Goal: Information Seeking & Learning: Learn about a topic

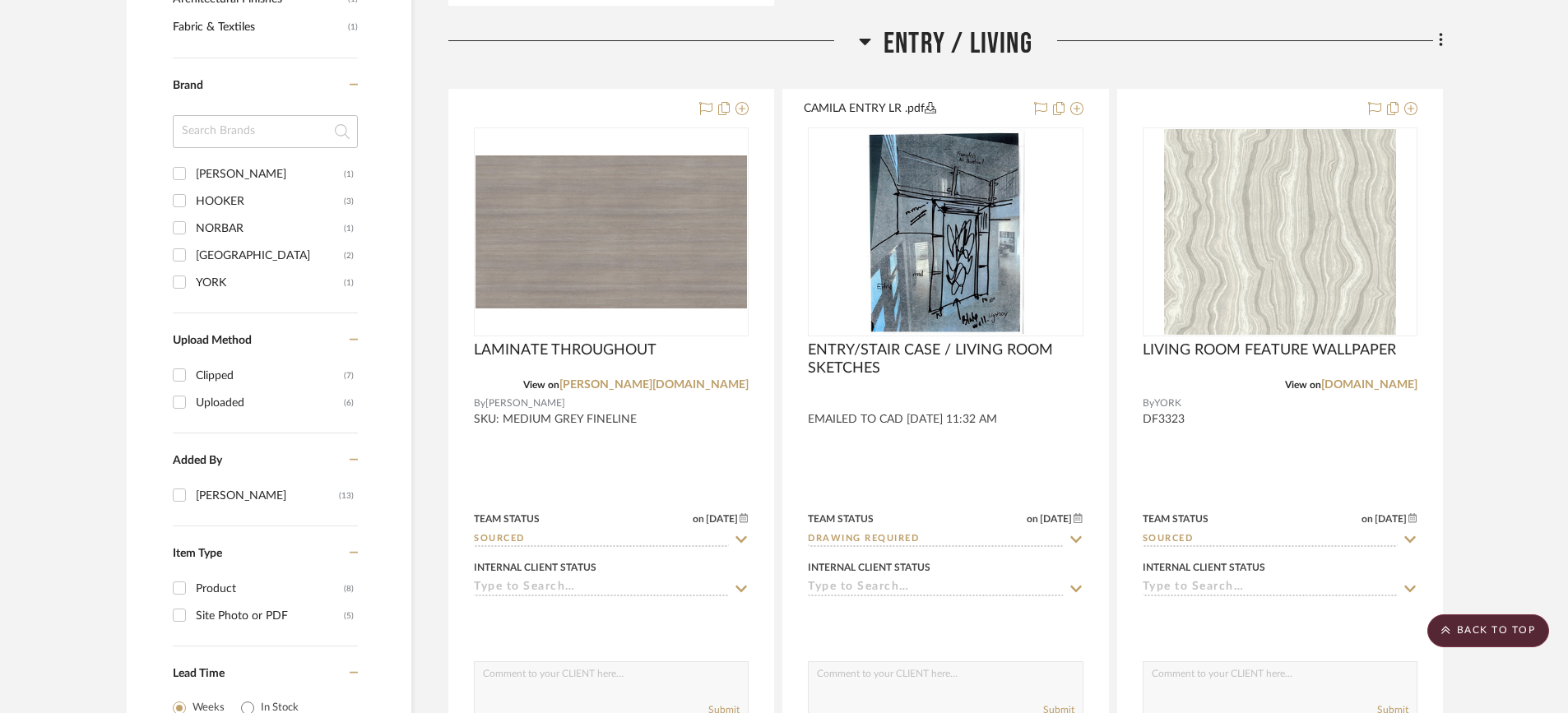
scroll to position [1081, 0]
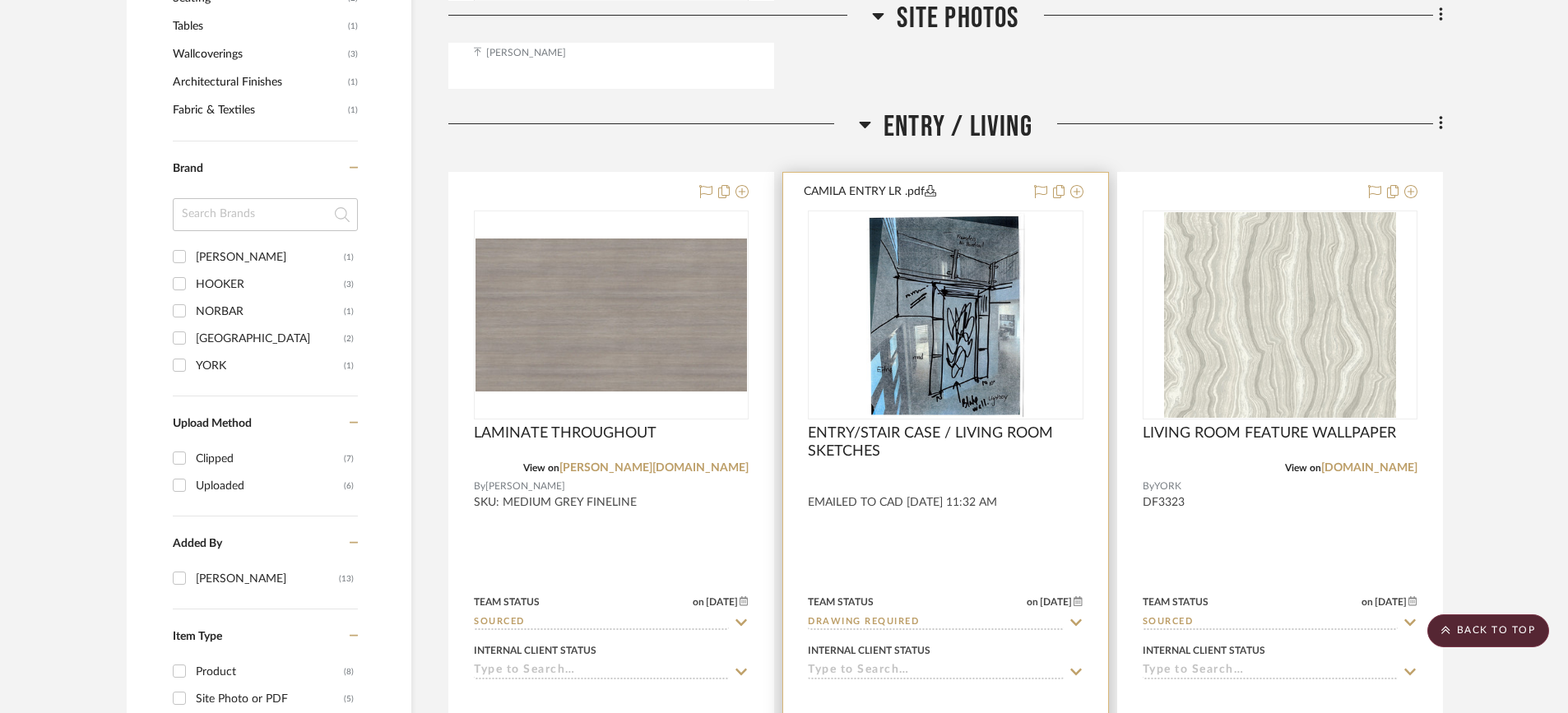
click at [967, 297] on img "0" at bounding box center [945, 315] width 158 height 206
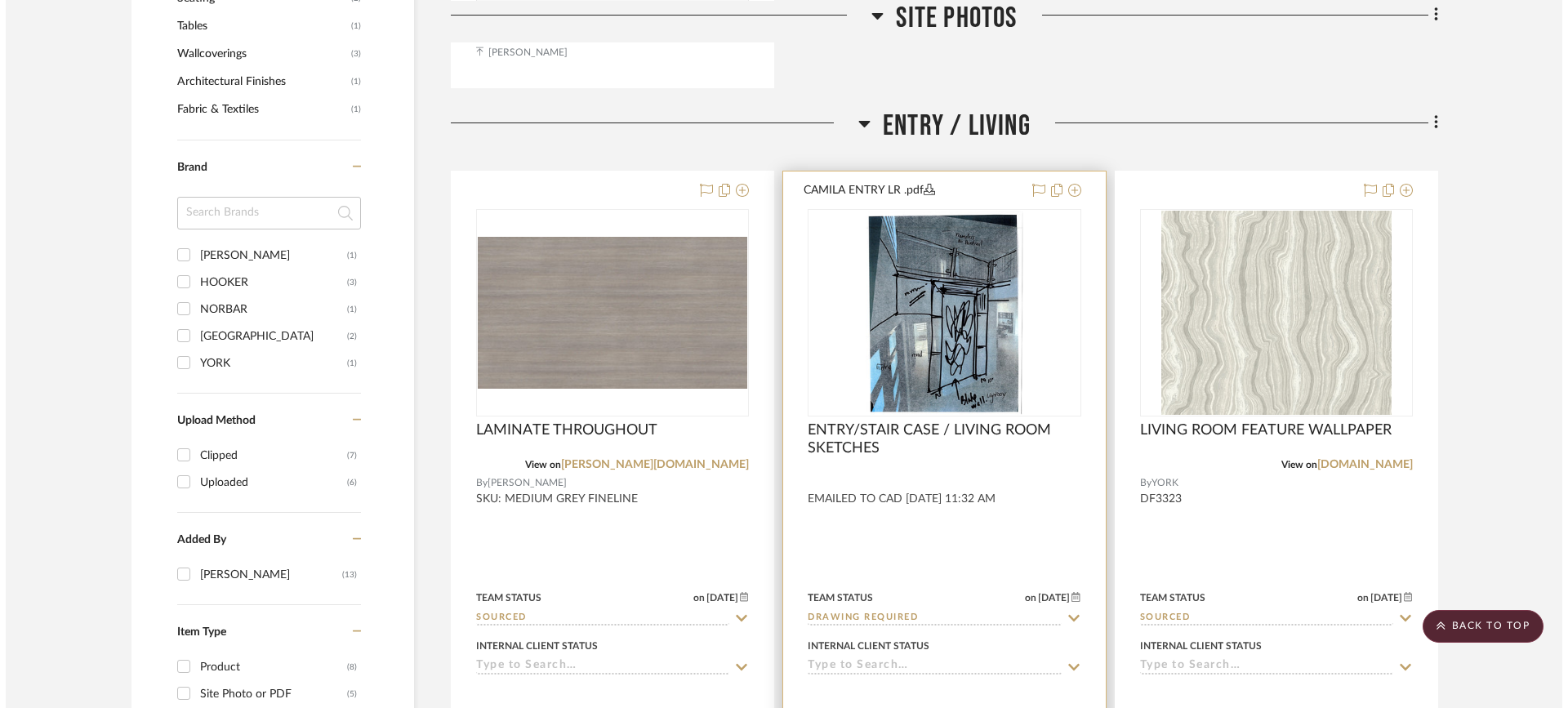
scroll to position [0, 0]
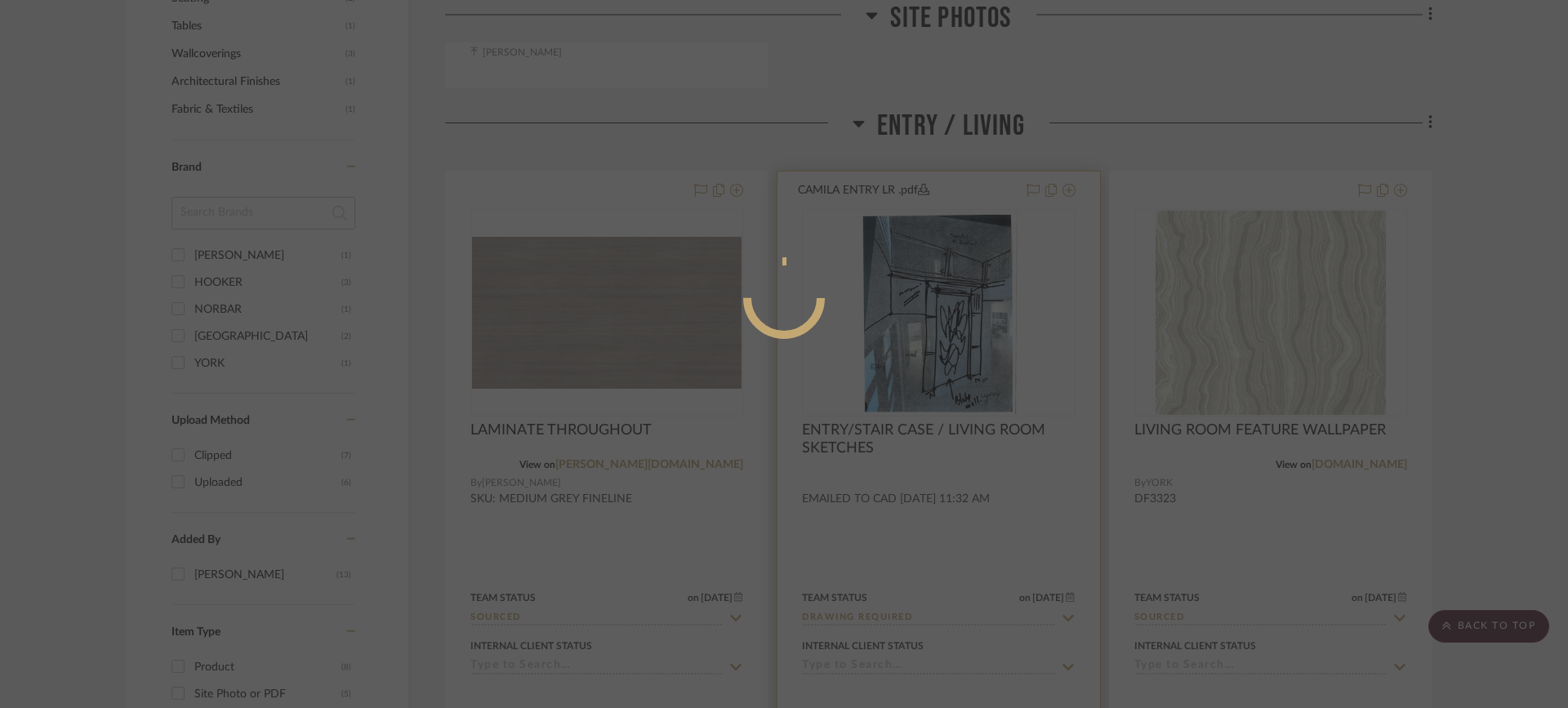
click at [960, 294] on div at bounding box center [784, 354] width 1568 height 708
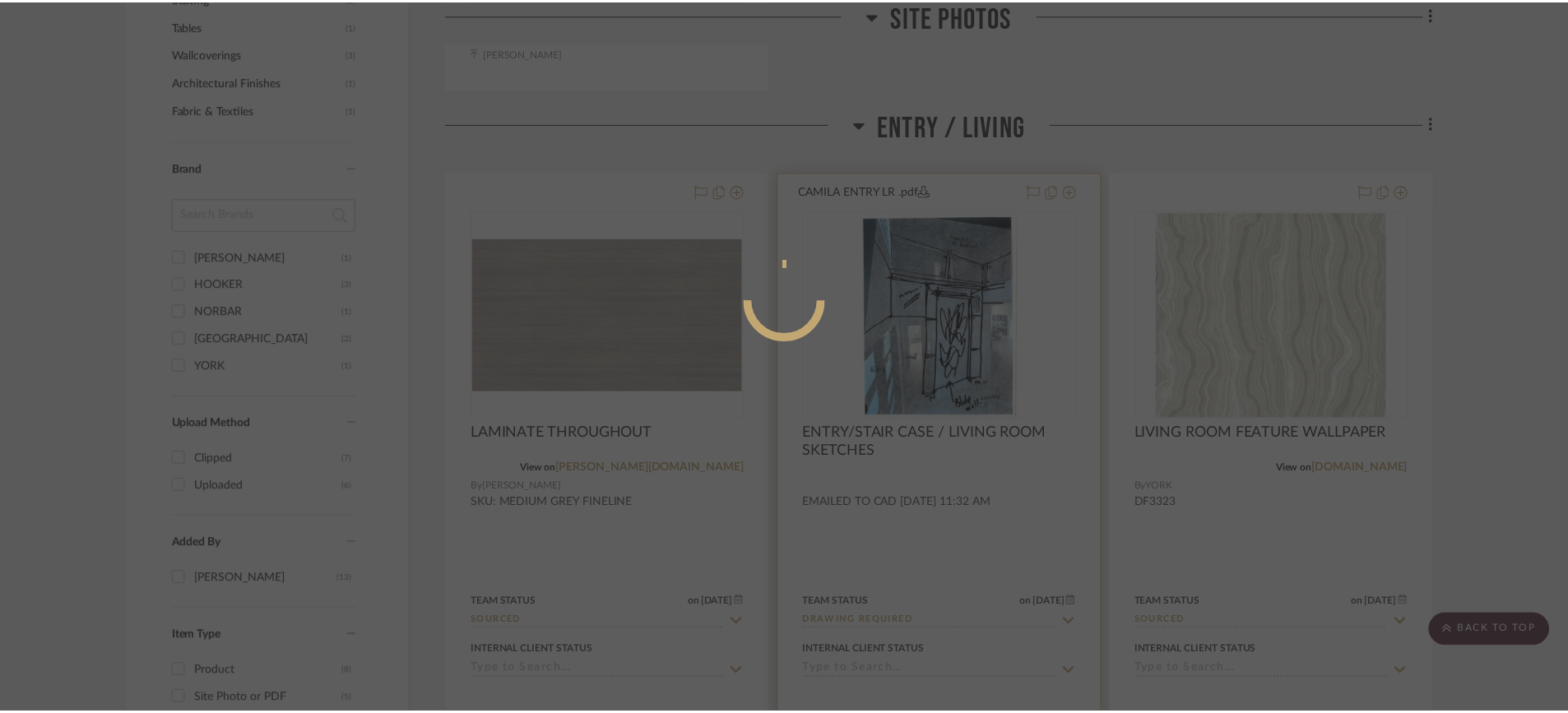
scroll to position [1081, 0]
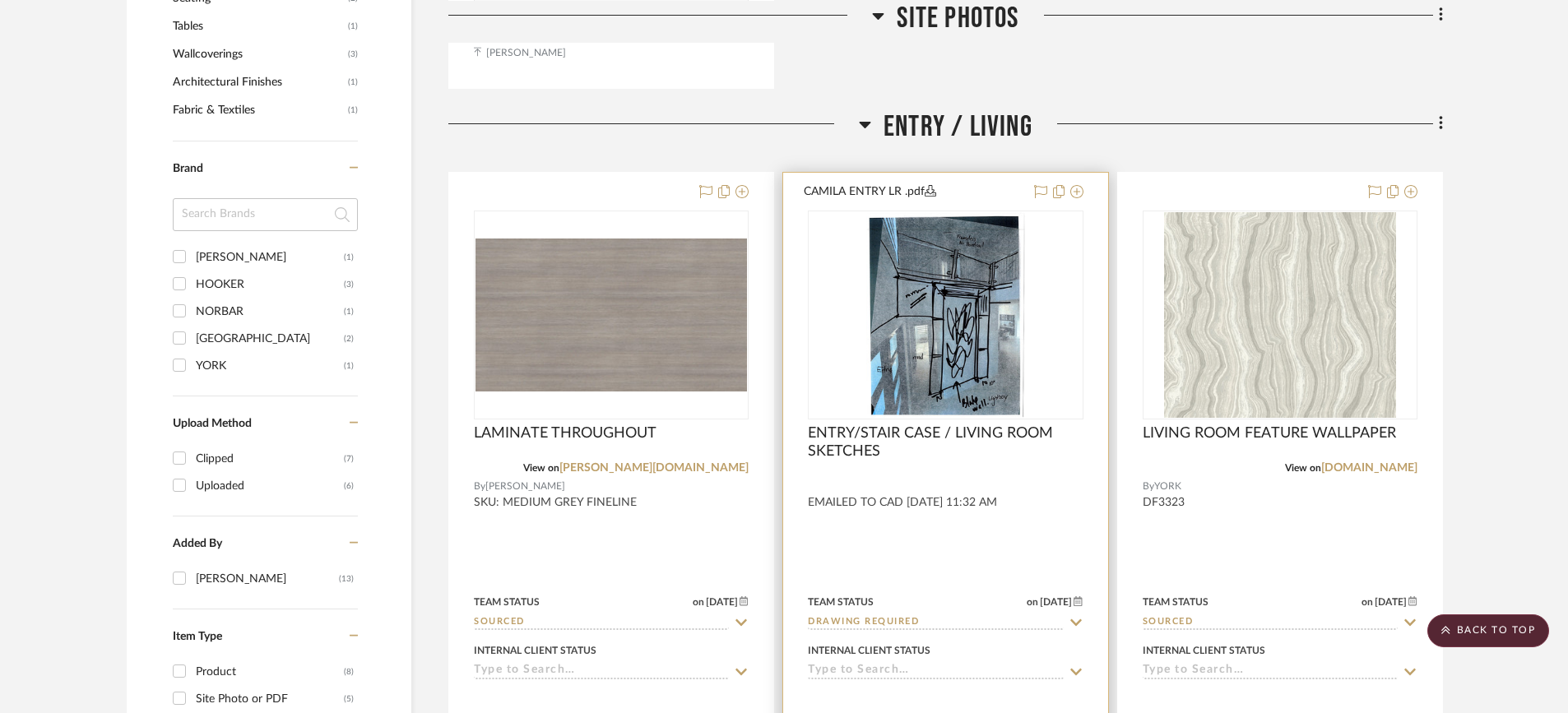
click at [967, 297] on img "0" at bounding box center [945, 315] width 158 height 206
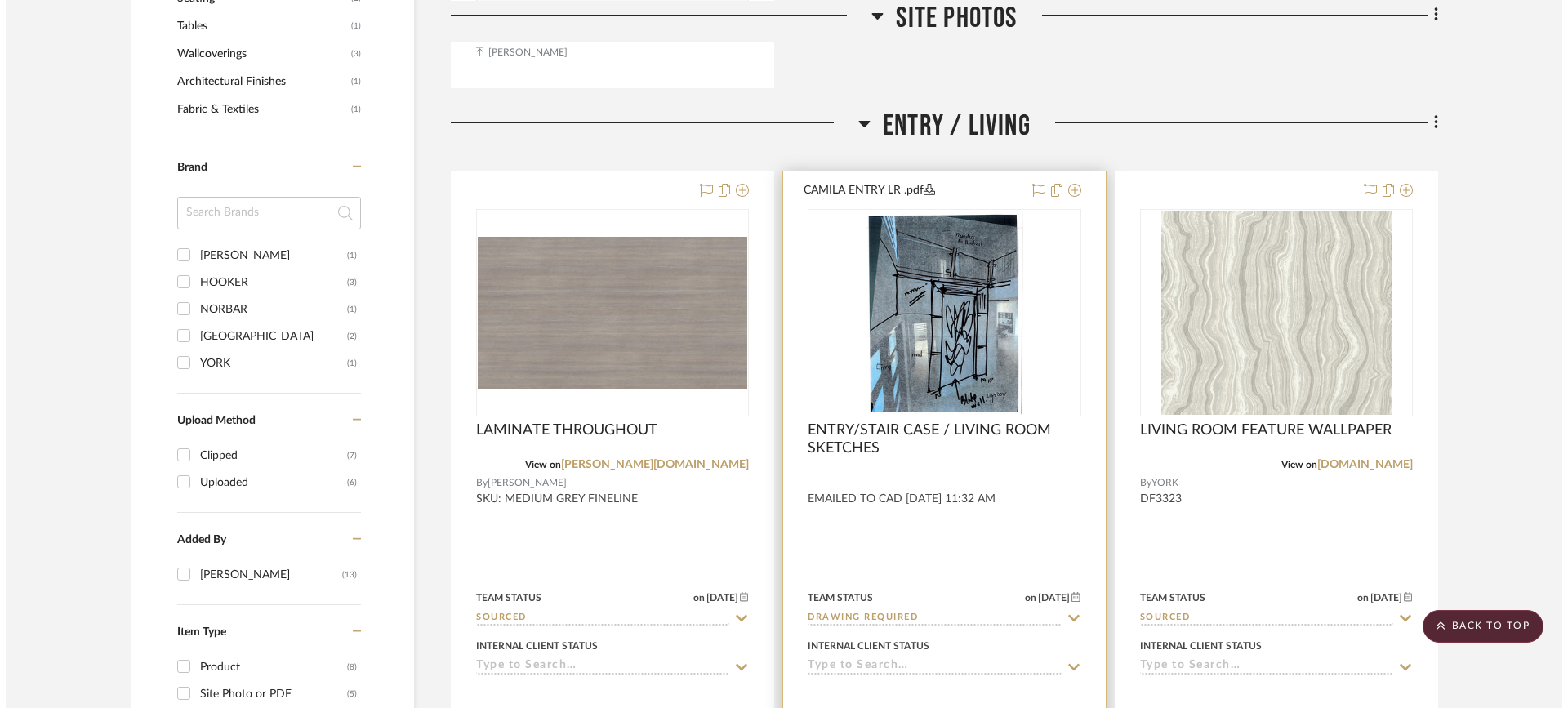
scroll to position [0, 0]
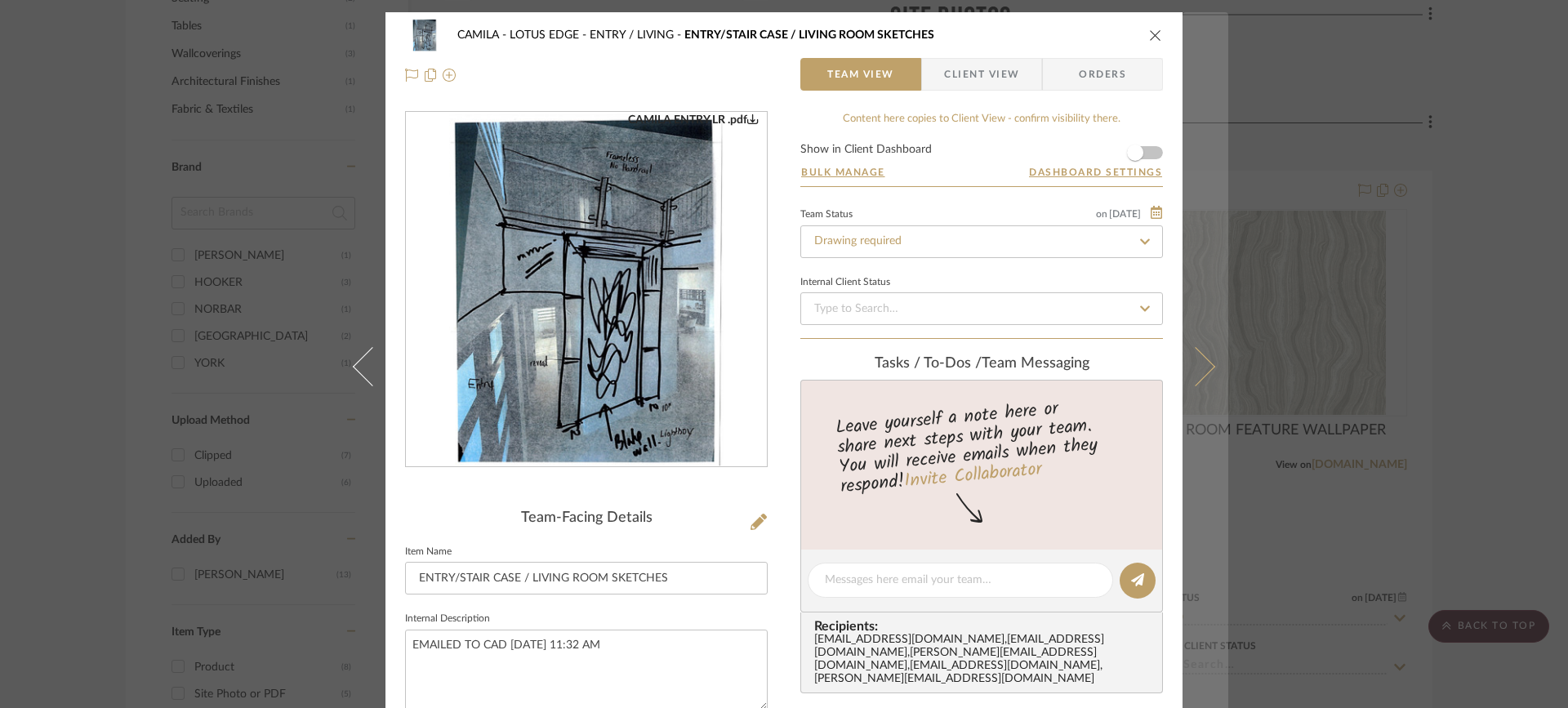
click at [1202, 360] on icon at bounding box center [1195, 365] width 39 height 39
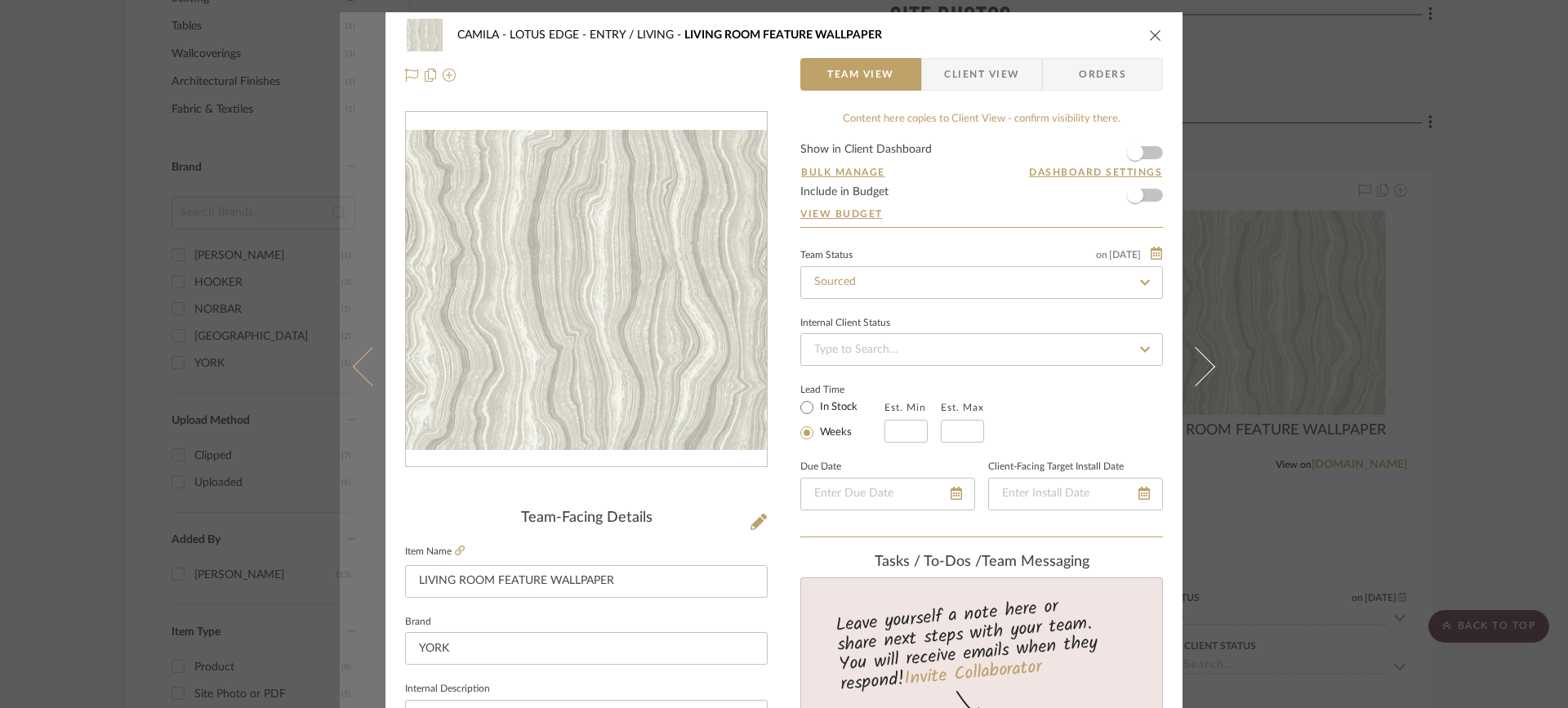
click at [360, 374] on icon at bounding box center [372, 365] width 39 height 39
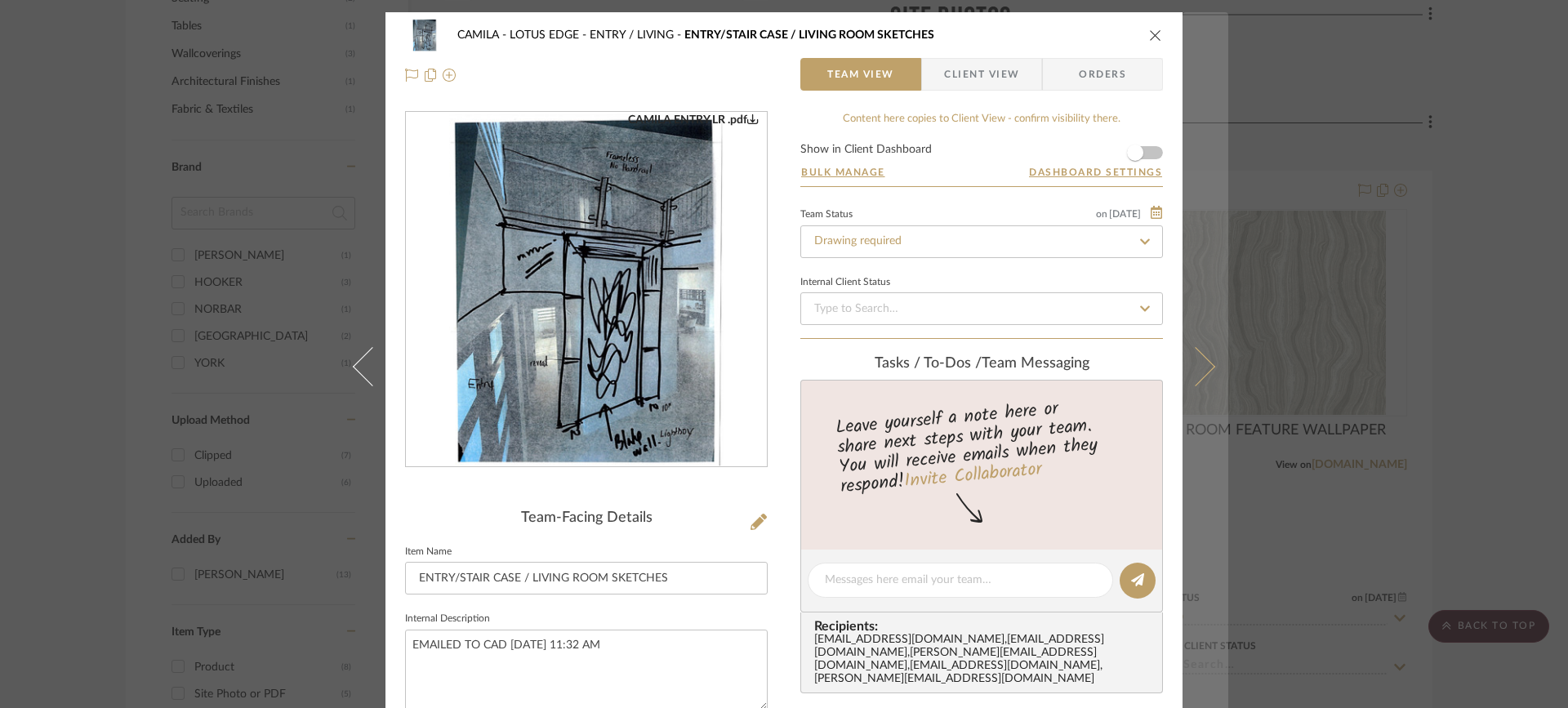
click at [1204, 367] on icon at bounding box center [1195, 365] width 39 height 39
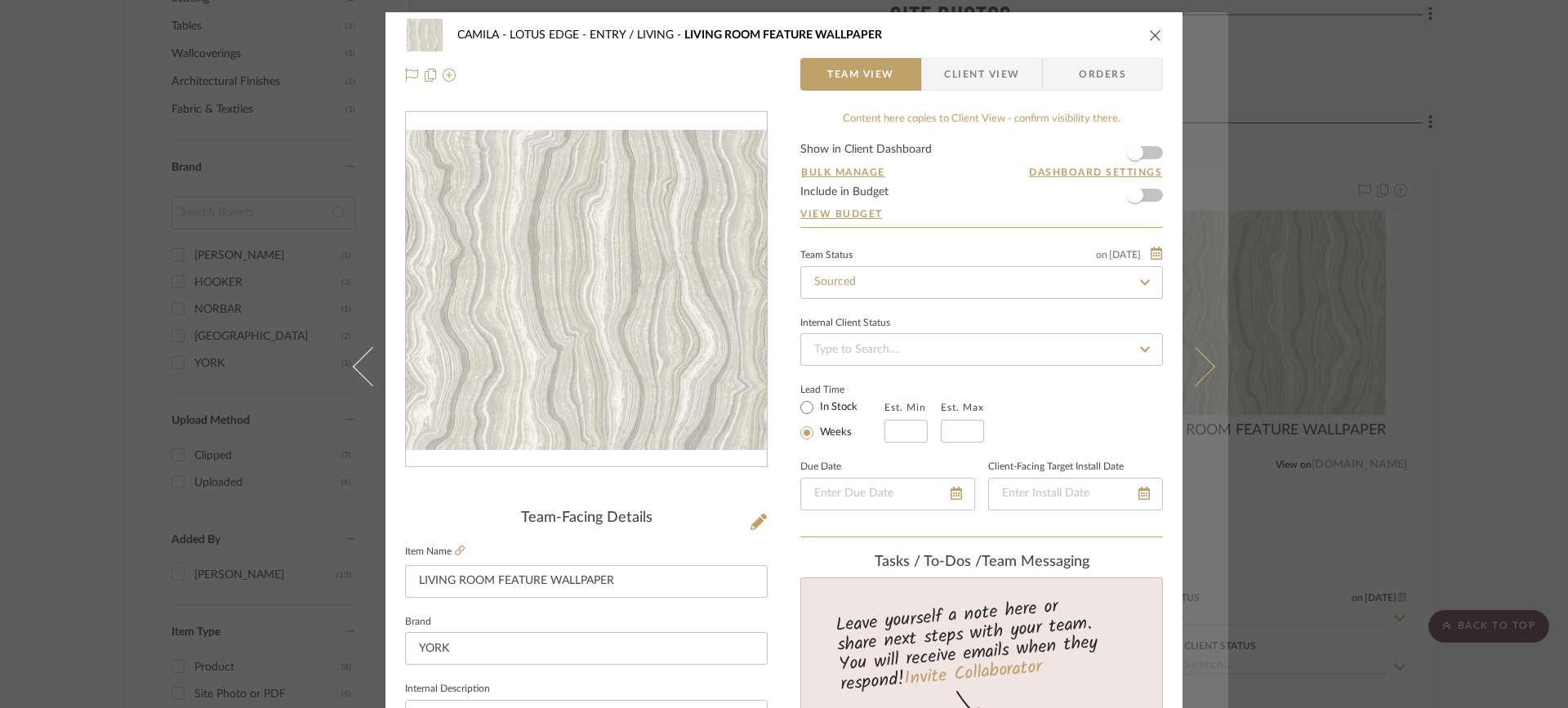
click at [1209, 378] on button at bounding box center [1205, 365] width 45 height 708
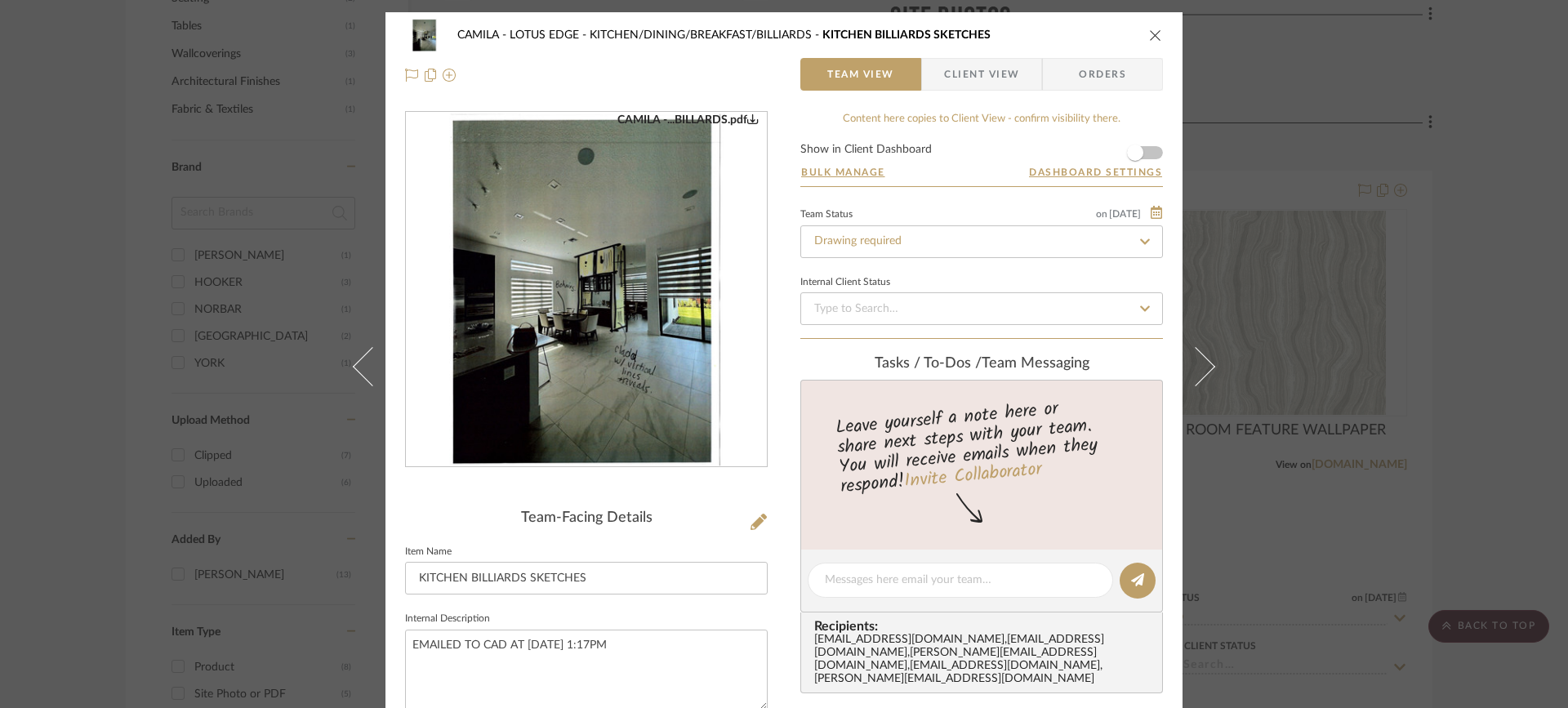
click at [614, 294] on img "0" at bounding box center [586, 290] width 275 height 354
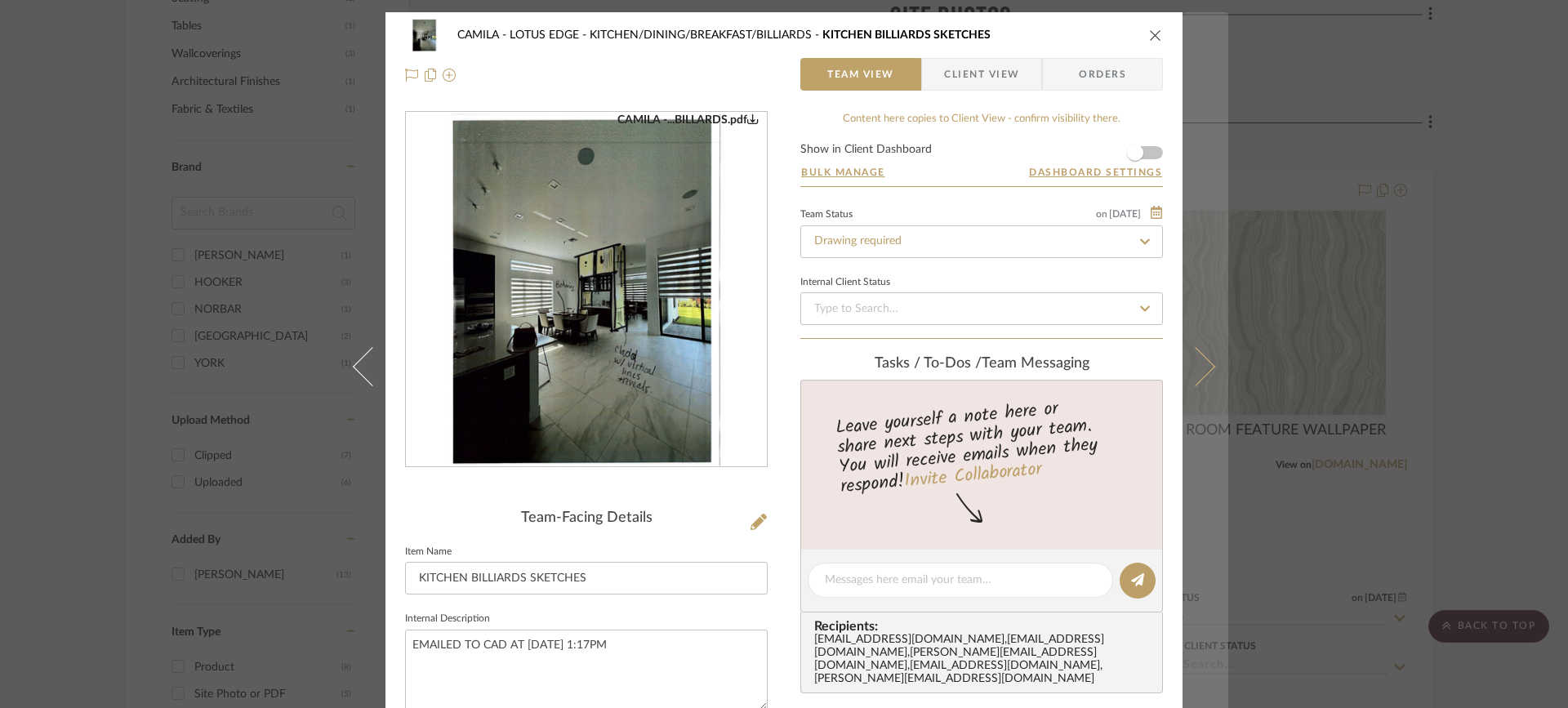
click at [1198, 357] on icon at bounding box center [1195, 365] width 39 height 39
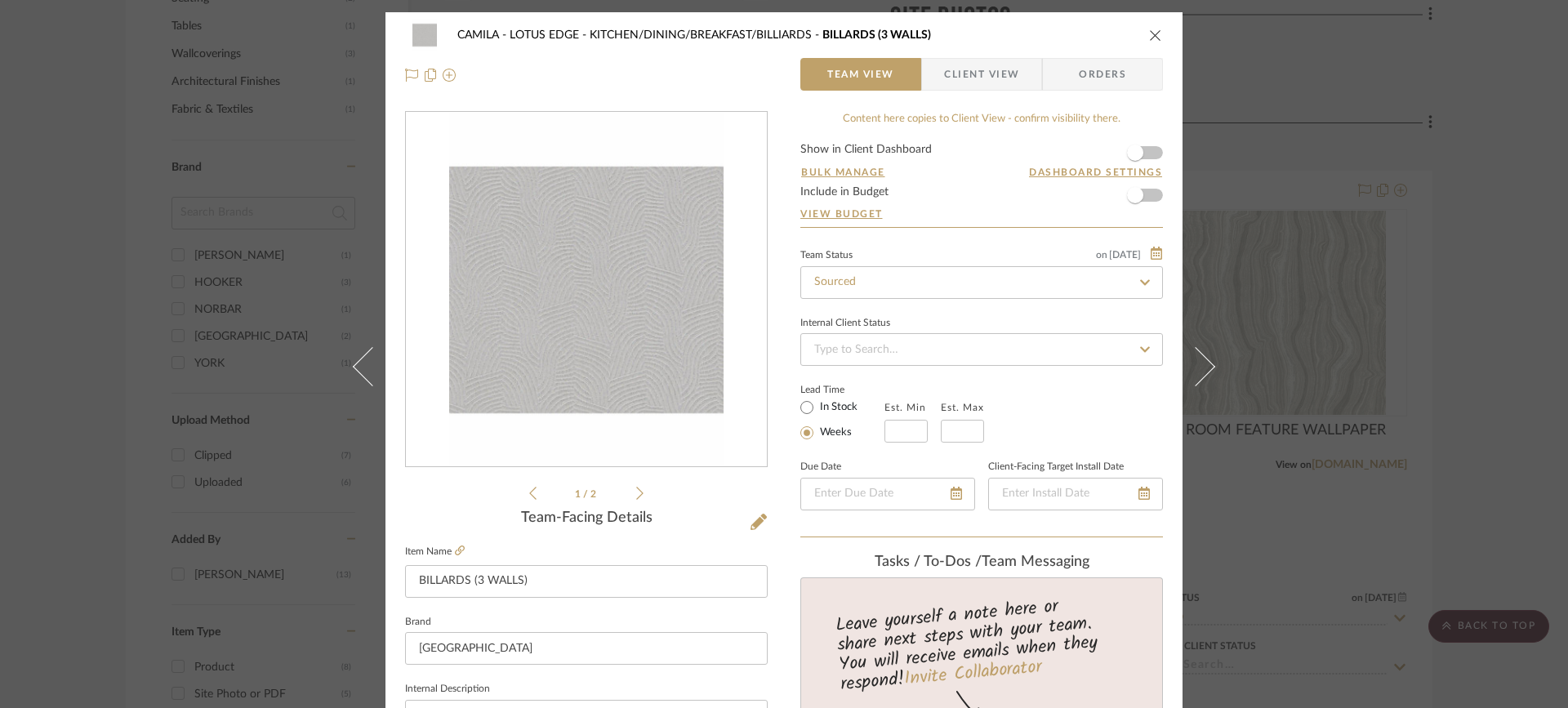
click at [1198, 357] on icon at bounding box center [1195, 365] width 39 height 39
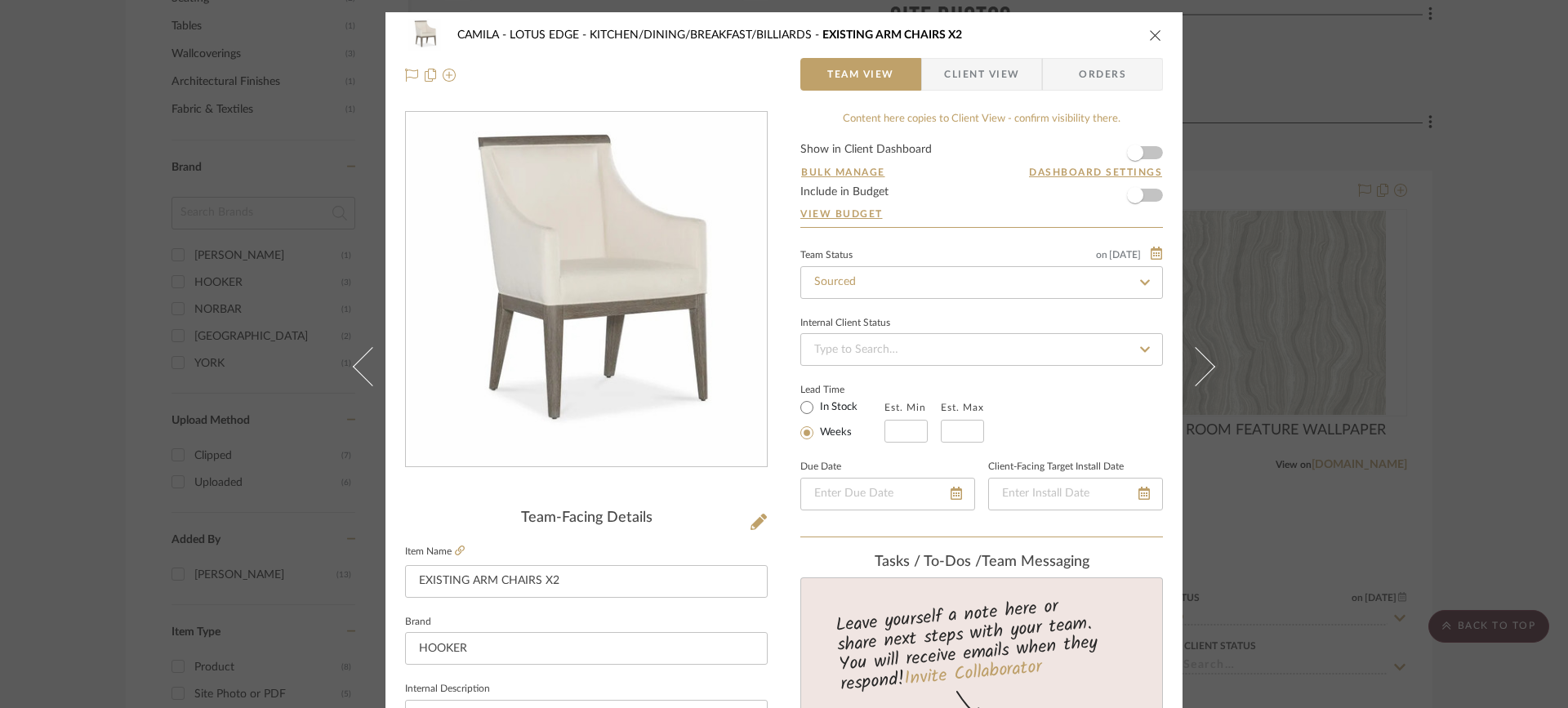
click at [1198, 357] on icon at bounding box center [1195, 365] width 39 height 39
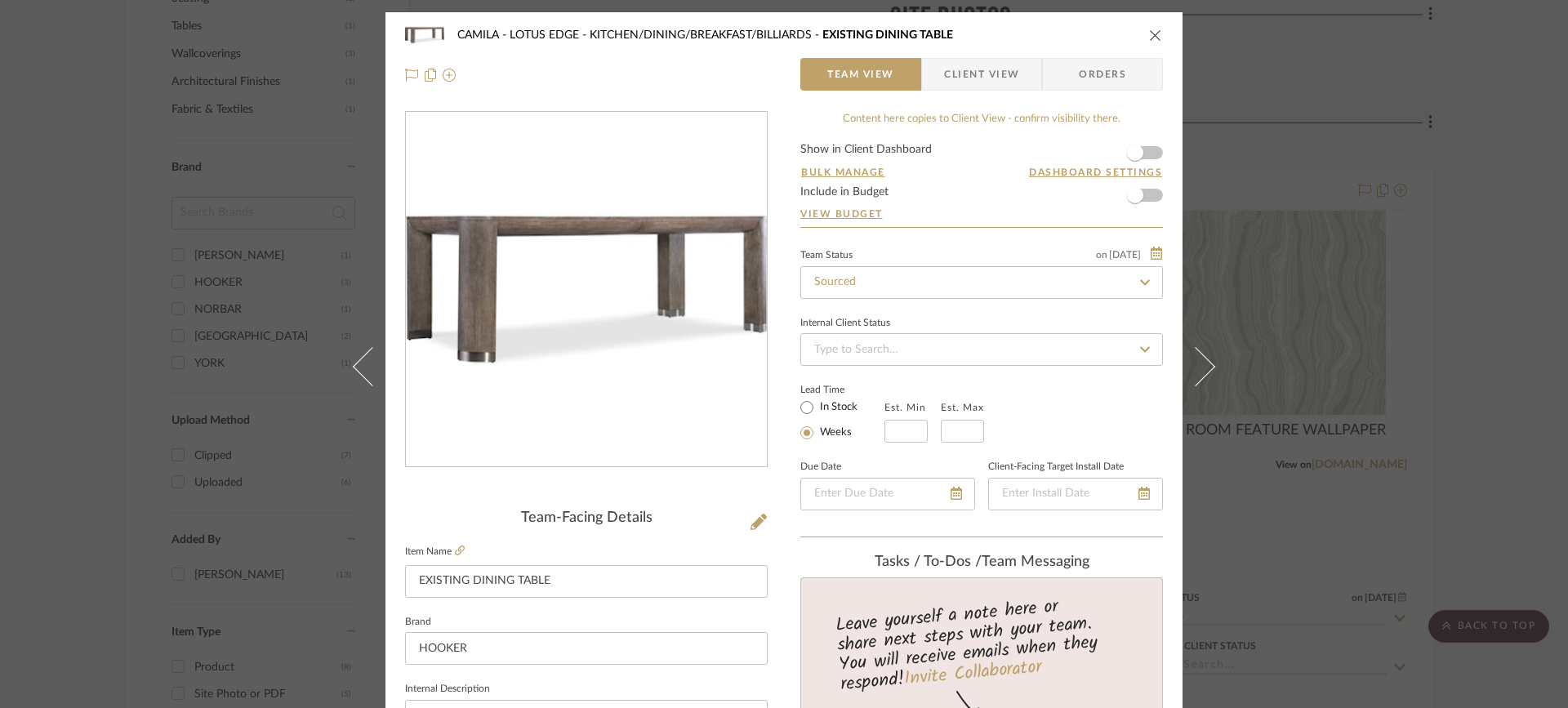
click at [1198, 357] on icon at bounding box center [1195, 365] width 39 height 39
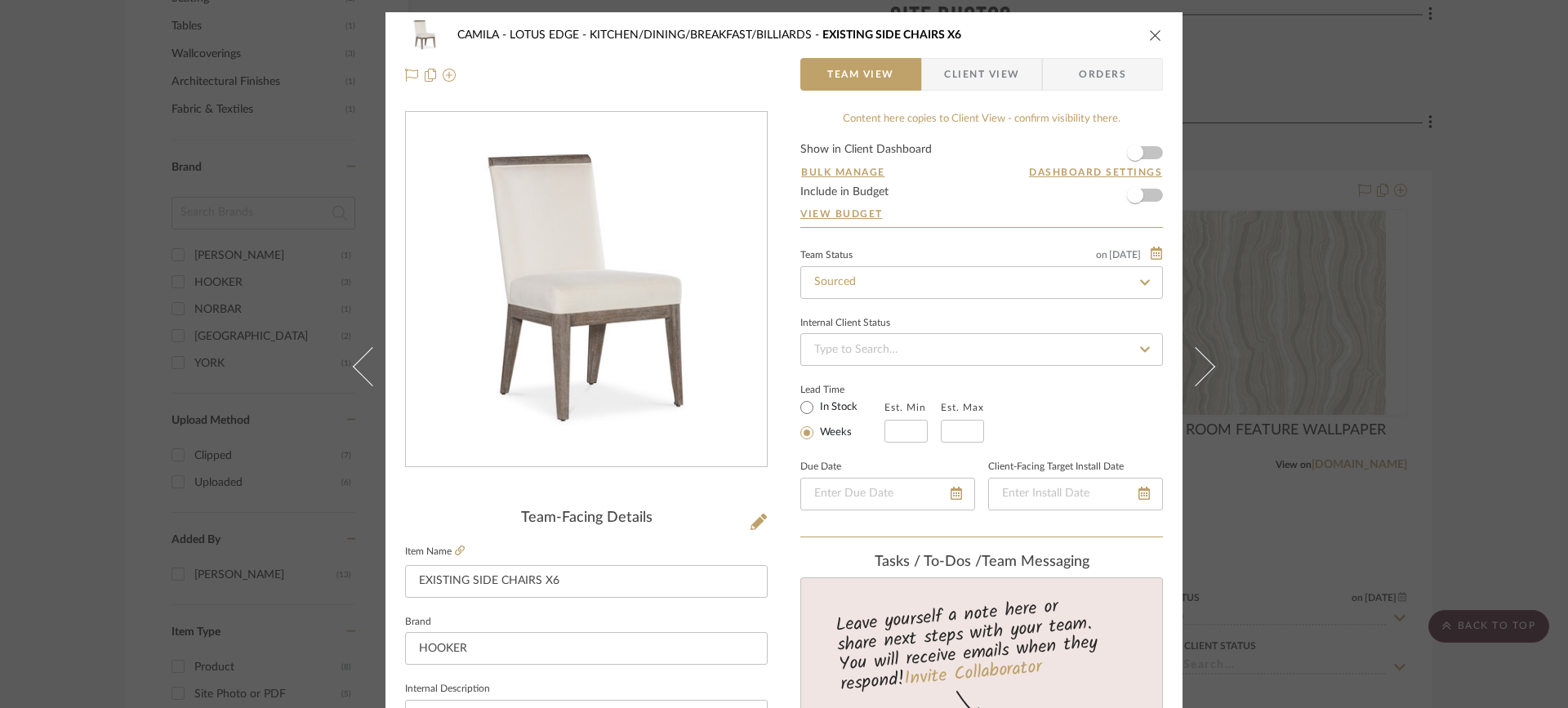
click at [1198, 357] on icon at bounding box center [1195, 365] width 39 height 39
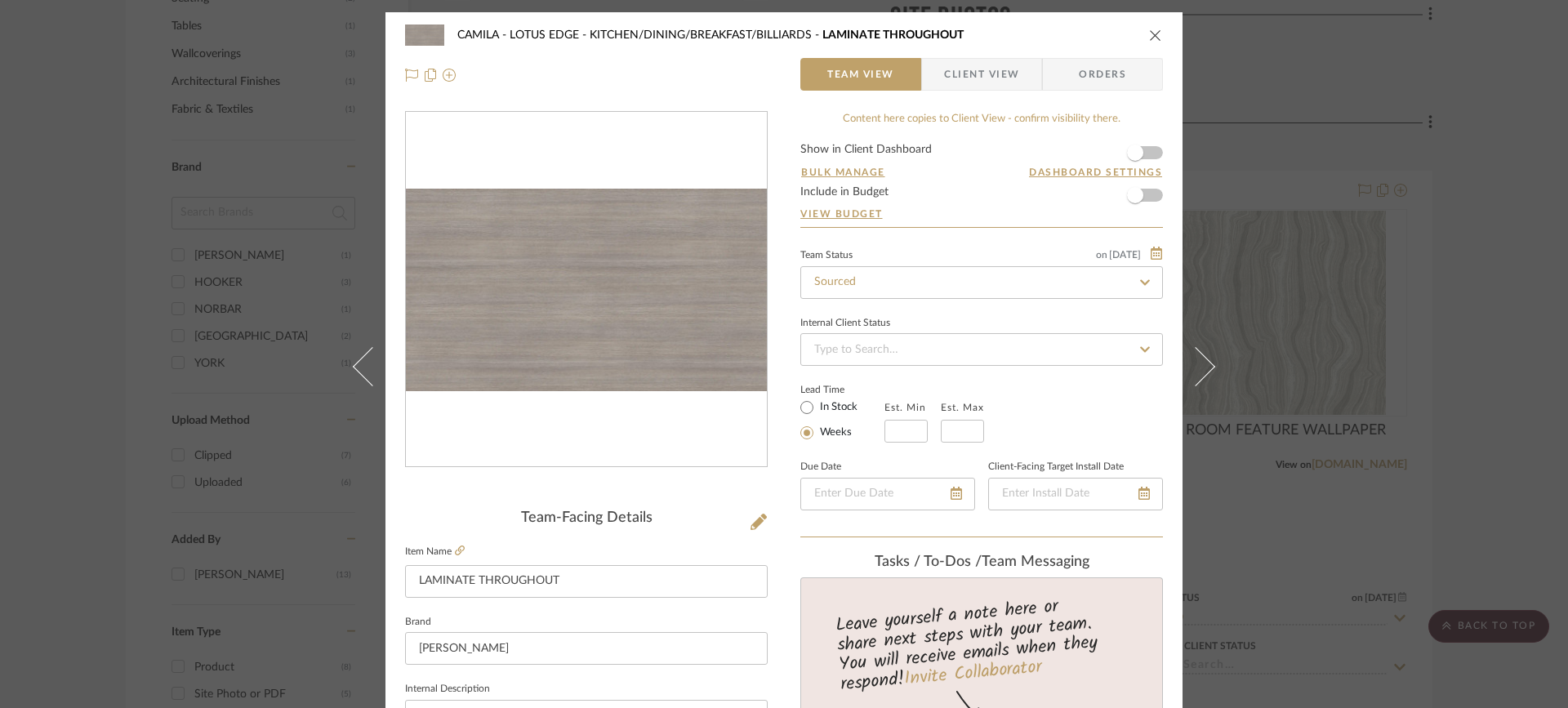
click at [1198, 357] on icon at bounding box center [1195, 365] width 39 height 39
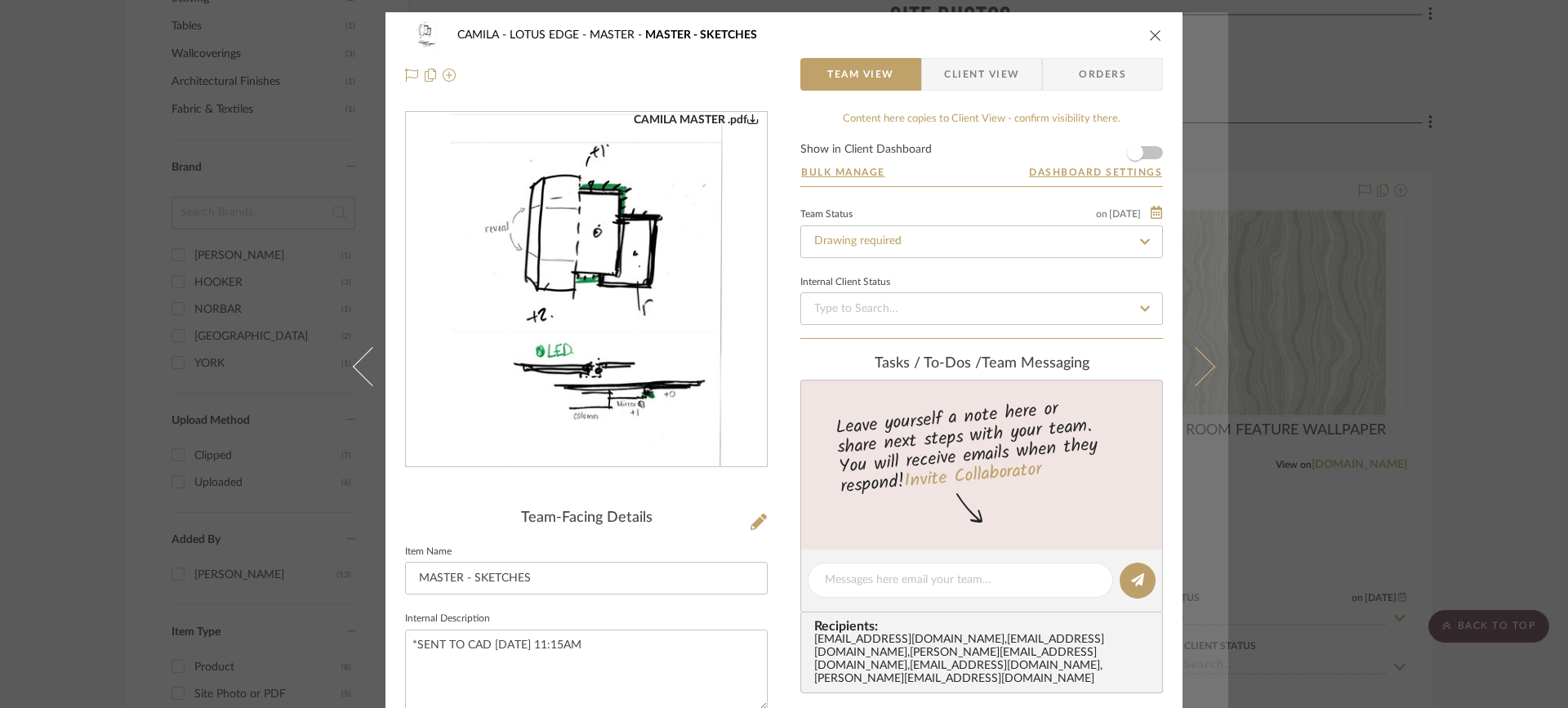
click at [1205, 368] on icon at bounding box center [1195, 365] width 39 height 39
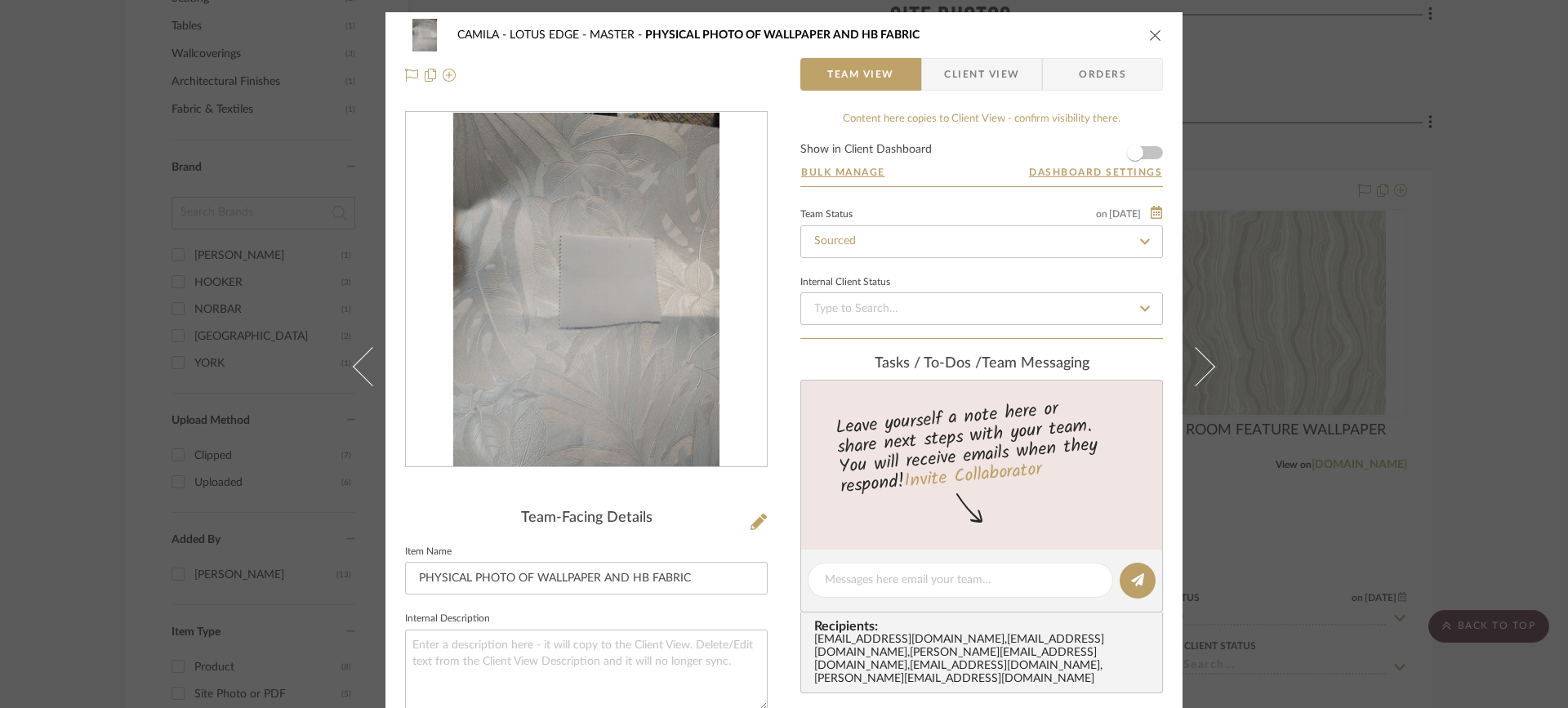
click at [1205, 368] on icon at bounding box center [1195, 365] width 39 height 39
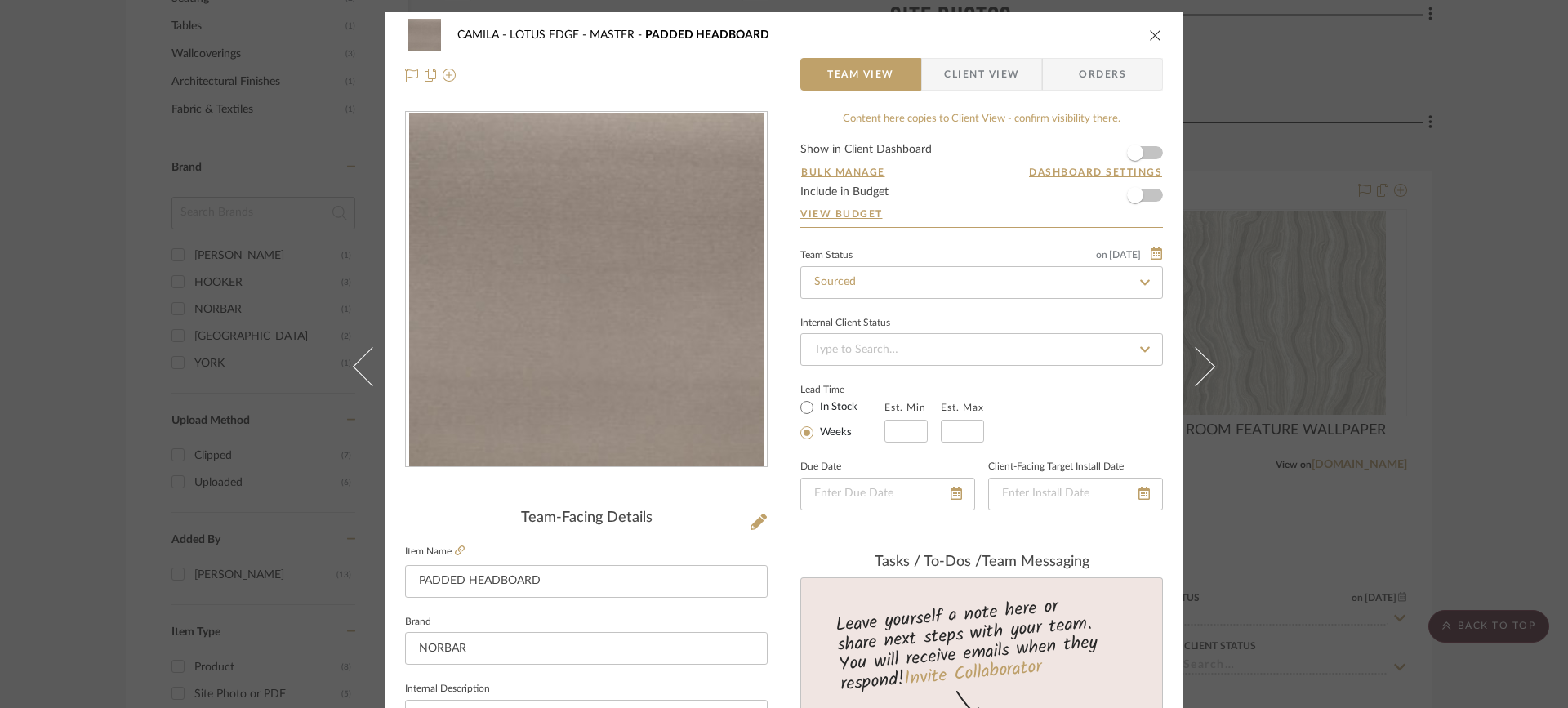
click at [1205, 368] on icon at bounding box center [1195, 365] width 39 height 39
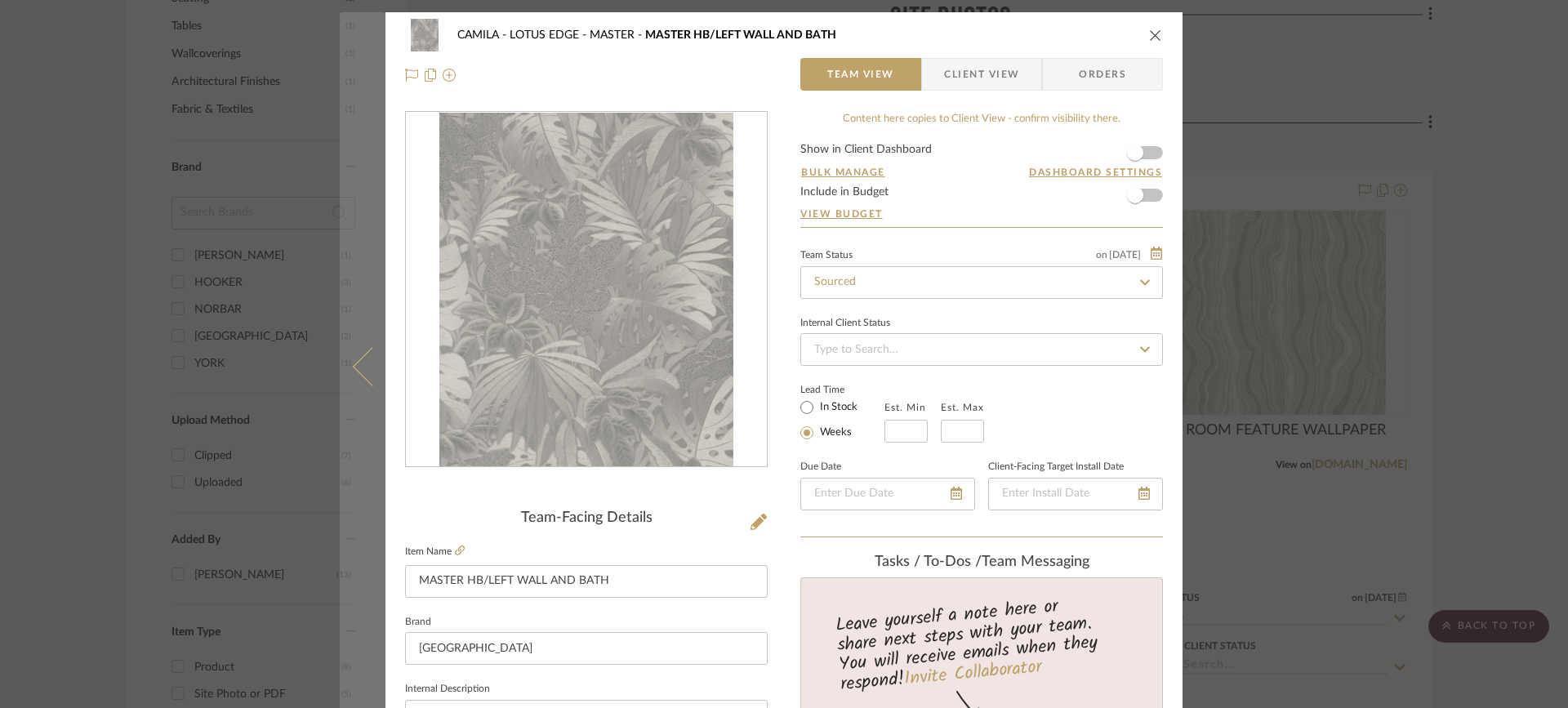
click at [365, 374] on icon at bounding box center [372, 365] width 39 height 39
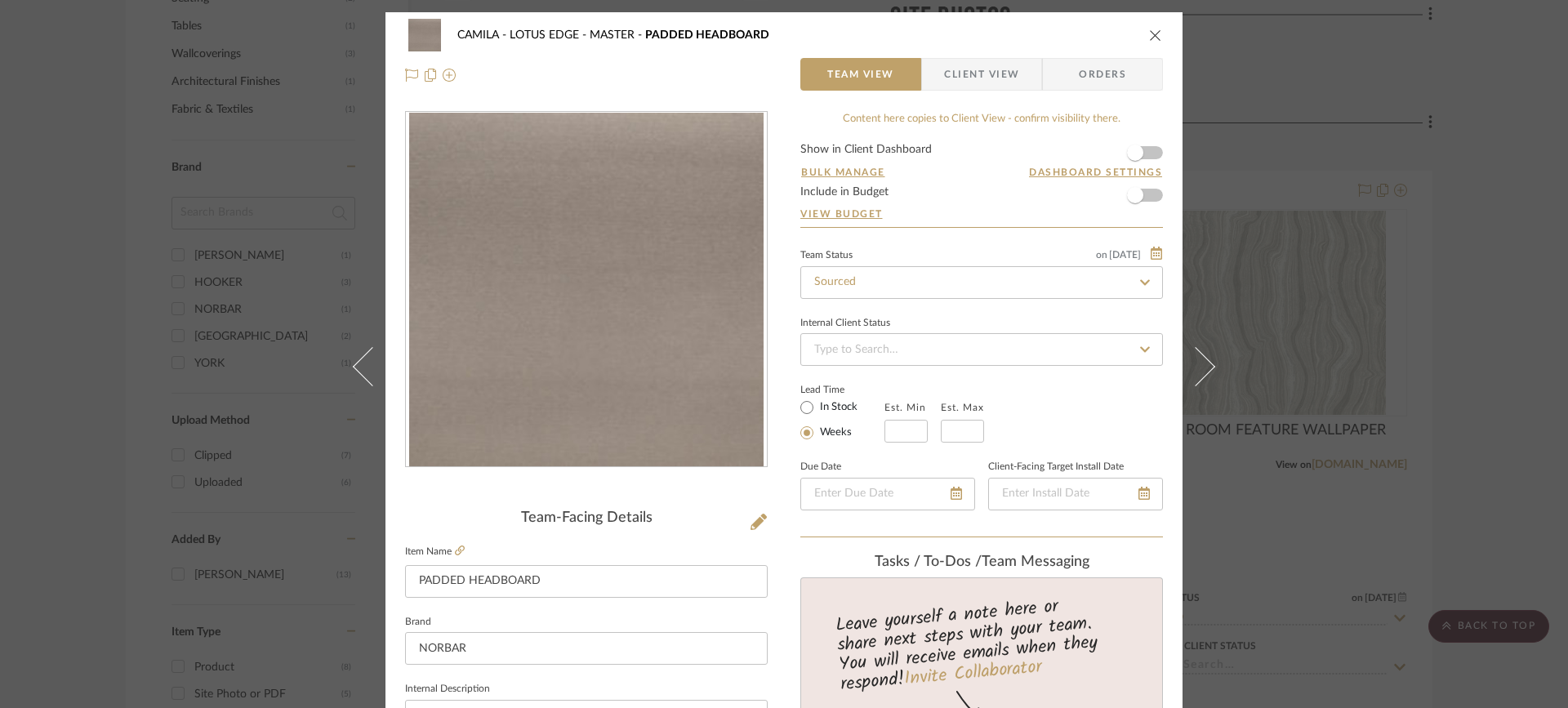
click at [365, 374] on icon at bounding box center [372, 365] width 39 height 39
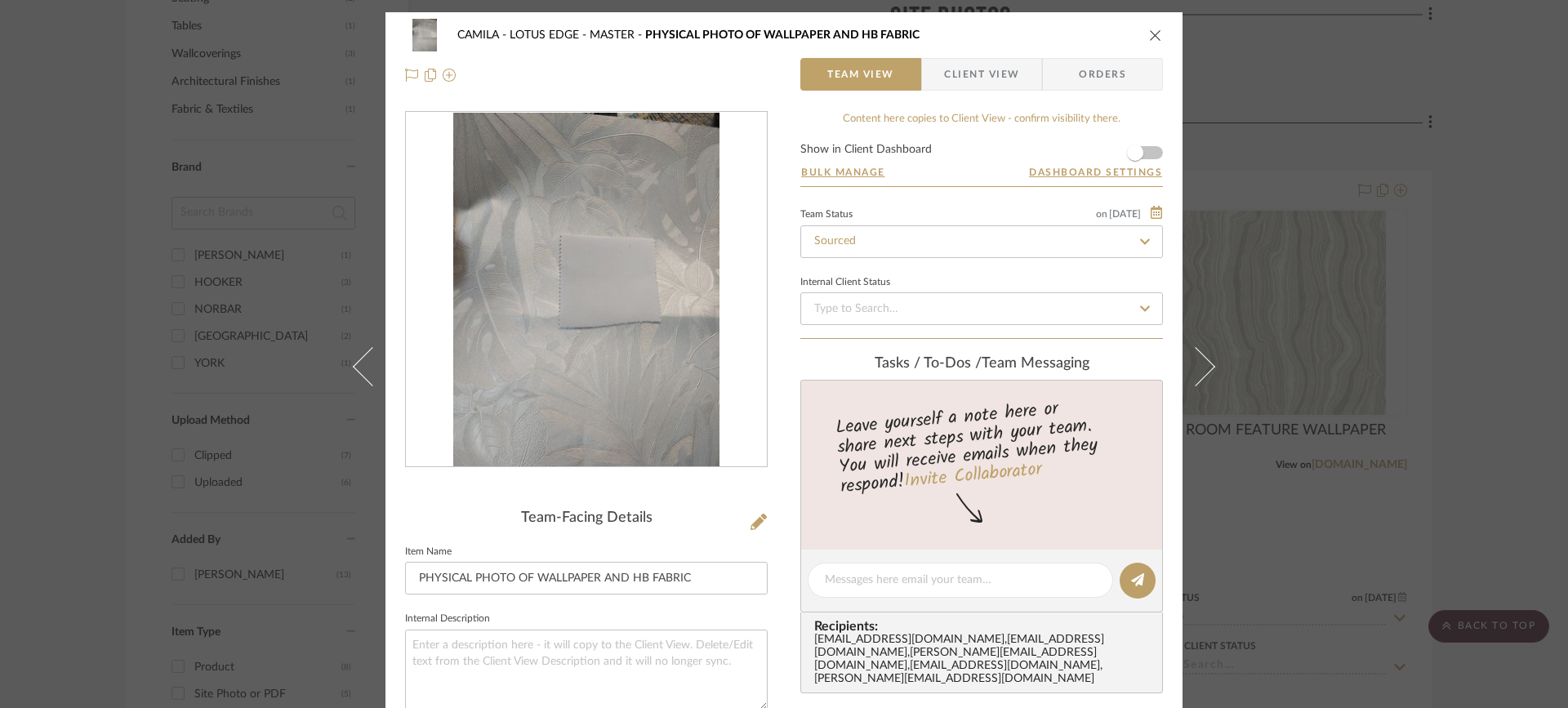
click at [365, 374] on icon at bounding box center [372, 365] width 39 height 39
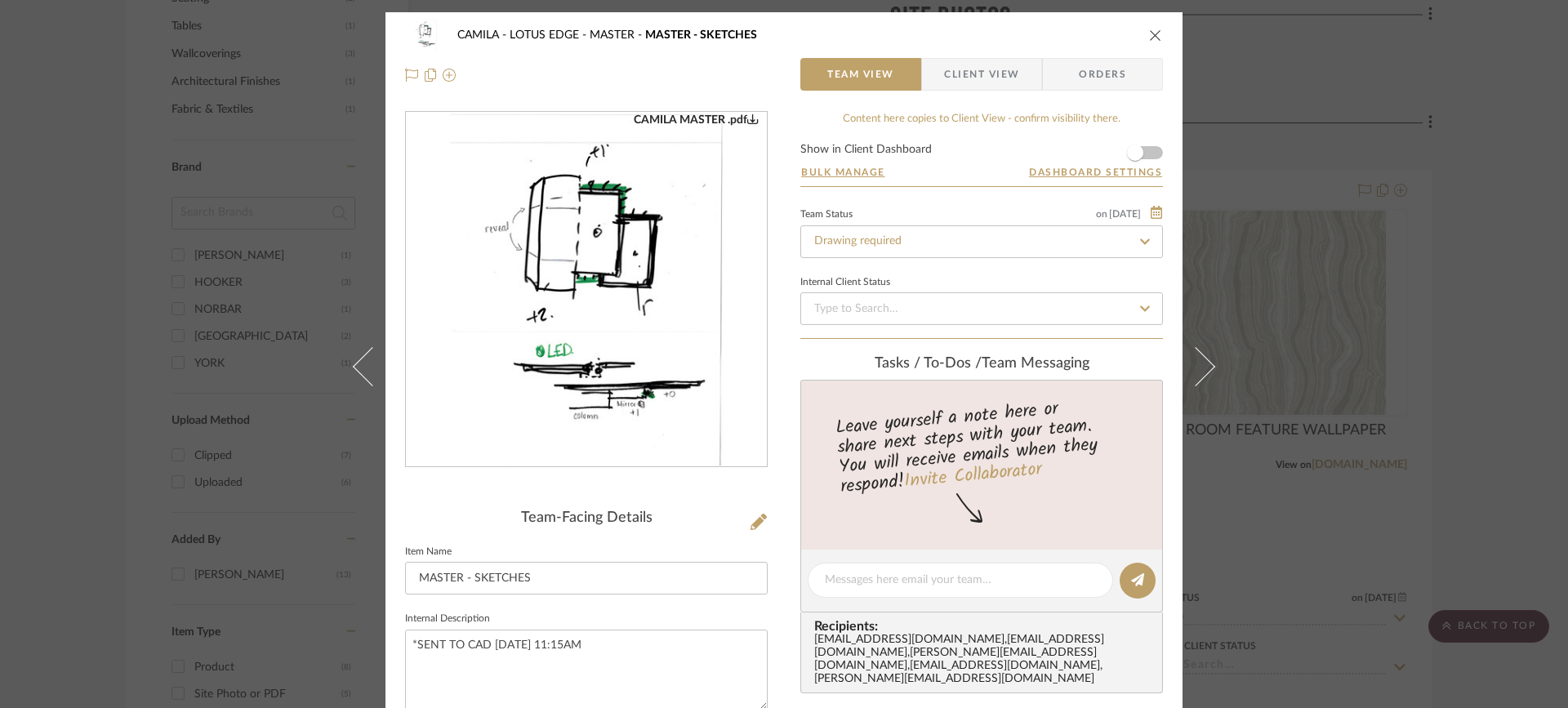
click at [365, 374] on icon at bounding box center [372, 365] width 39 height 39
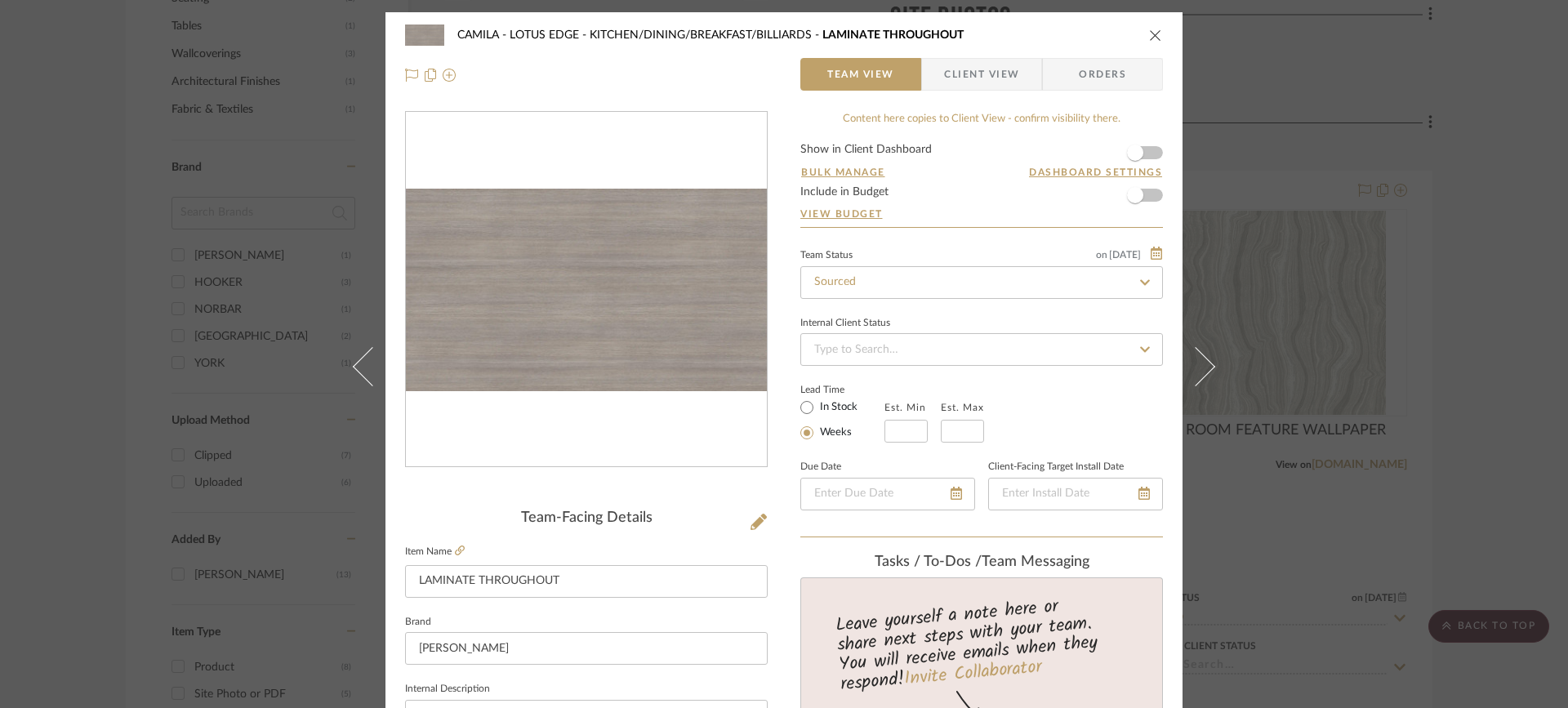
click at [365, 374] on icon at bounding box center [372, 365] width 39 height 39
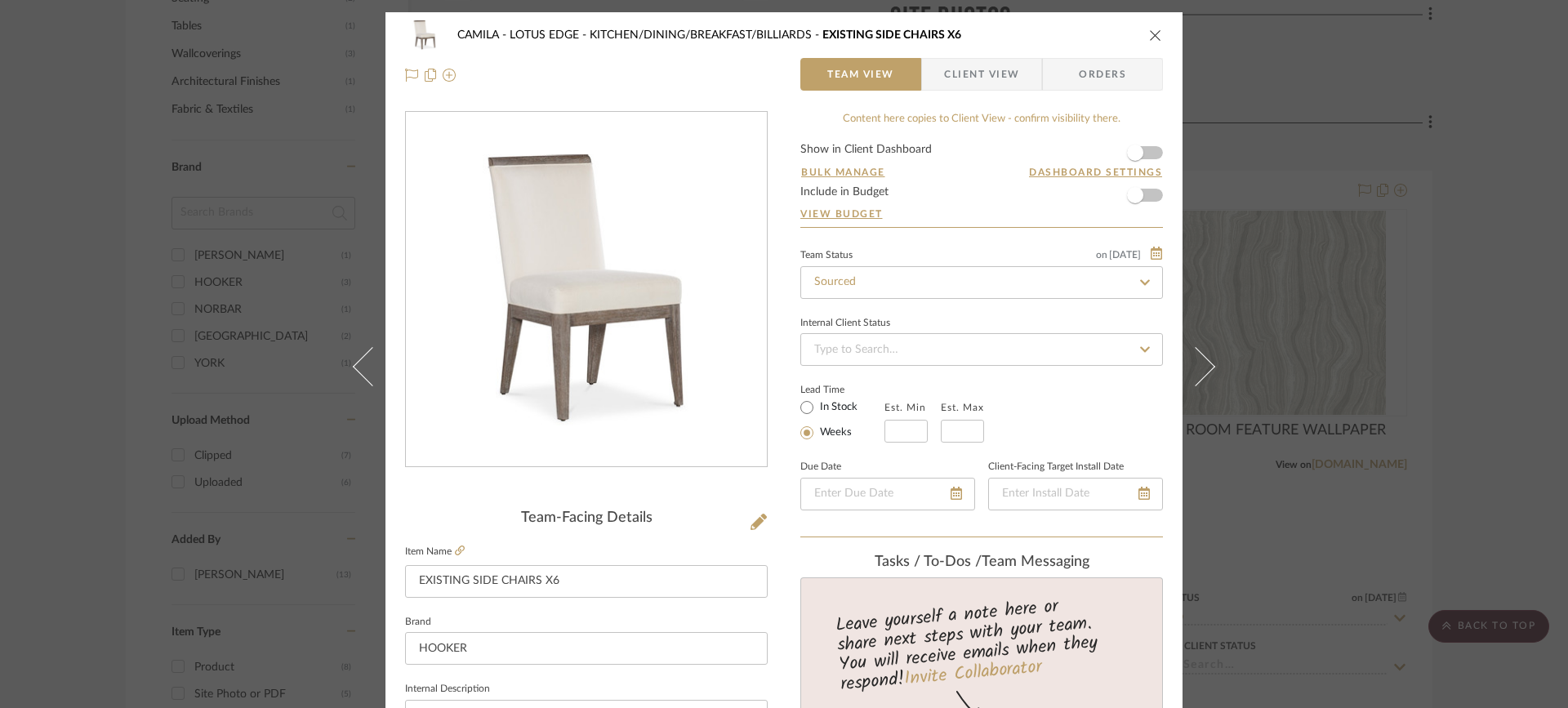
click at [365, 374] on div "CAMILA - LOTUS EDGE KITCHEN/DINING/BREAKFAST/BILLIARDS EXISTING SIDE CHAIRS X6 …" at bounding box center [784, 354] width 1568 height 708
click at [365, 374] on icon at bounding box center [372, 365] width 39 height 39
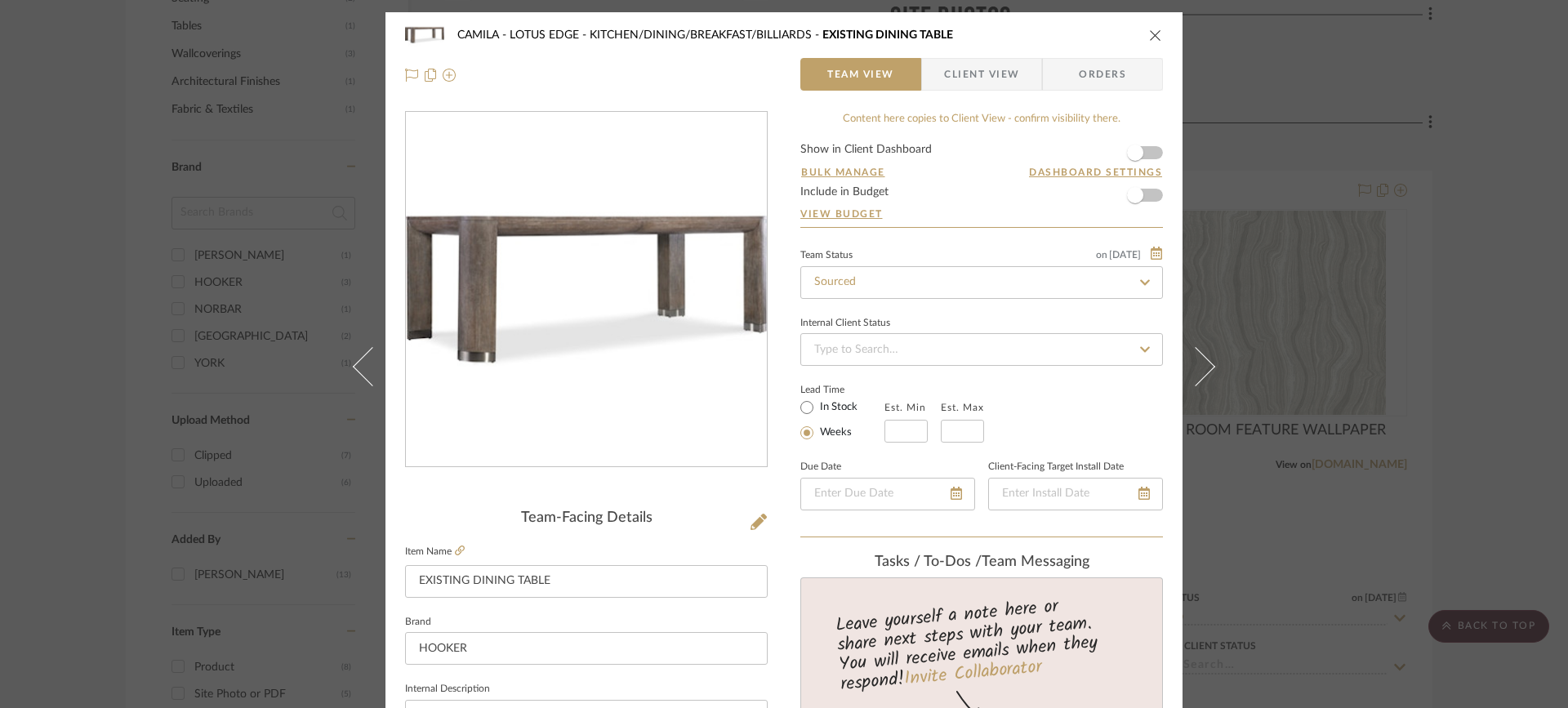
click at [365, 374] on icon at bounding box center [372, 365] width 39 height 39
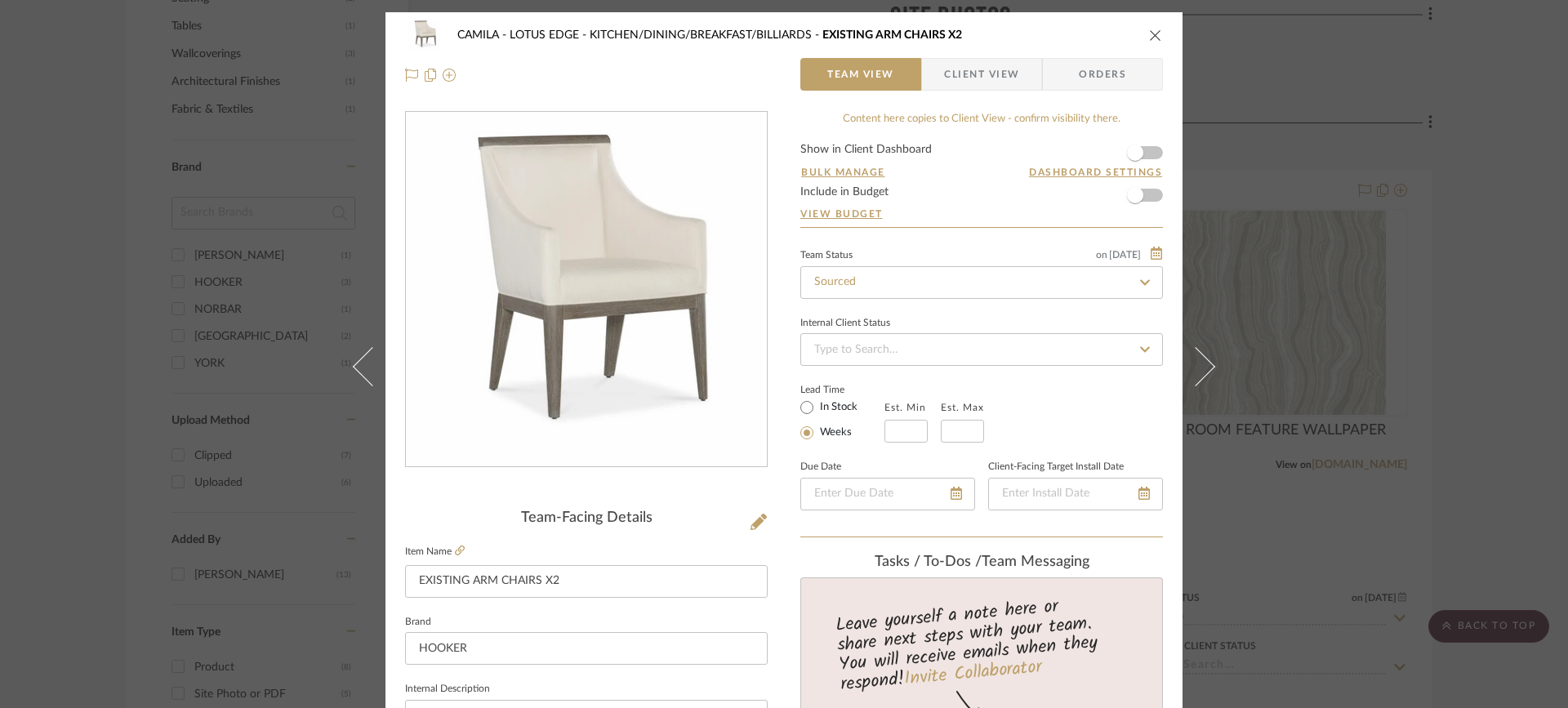
click at [365, 374] on icon at bounding box center [372, 365] width 39 height 39
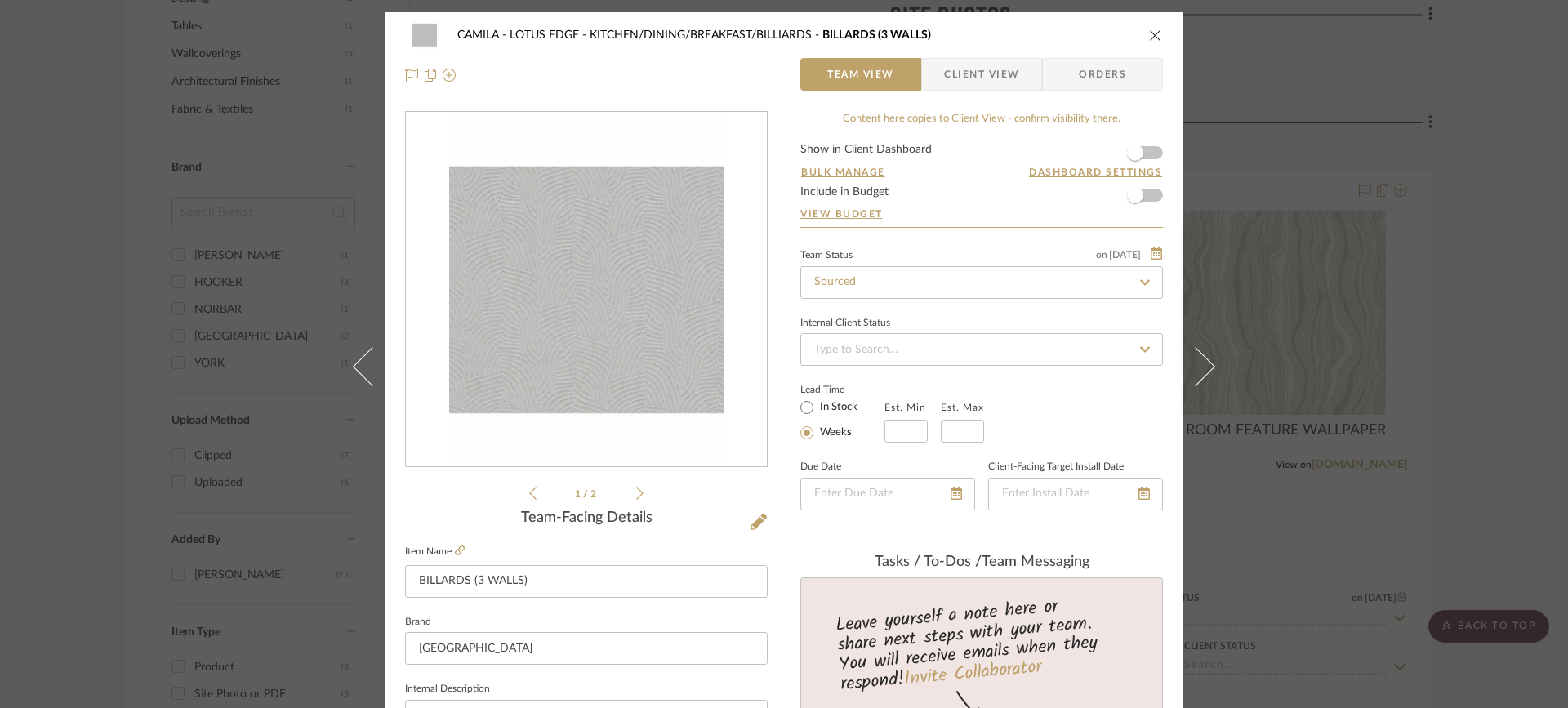
click at [365, 374] on icon at bounding box center [372, 365] width 39 height 39
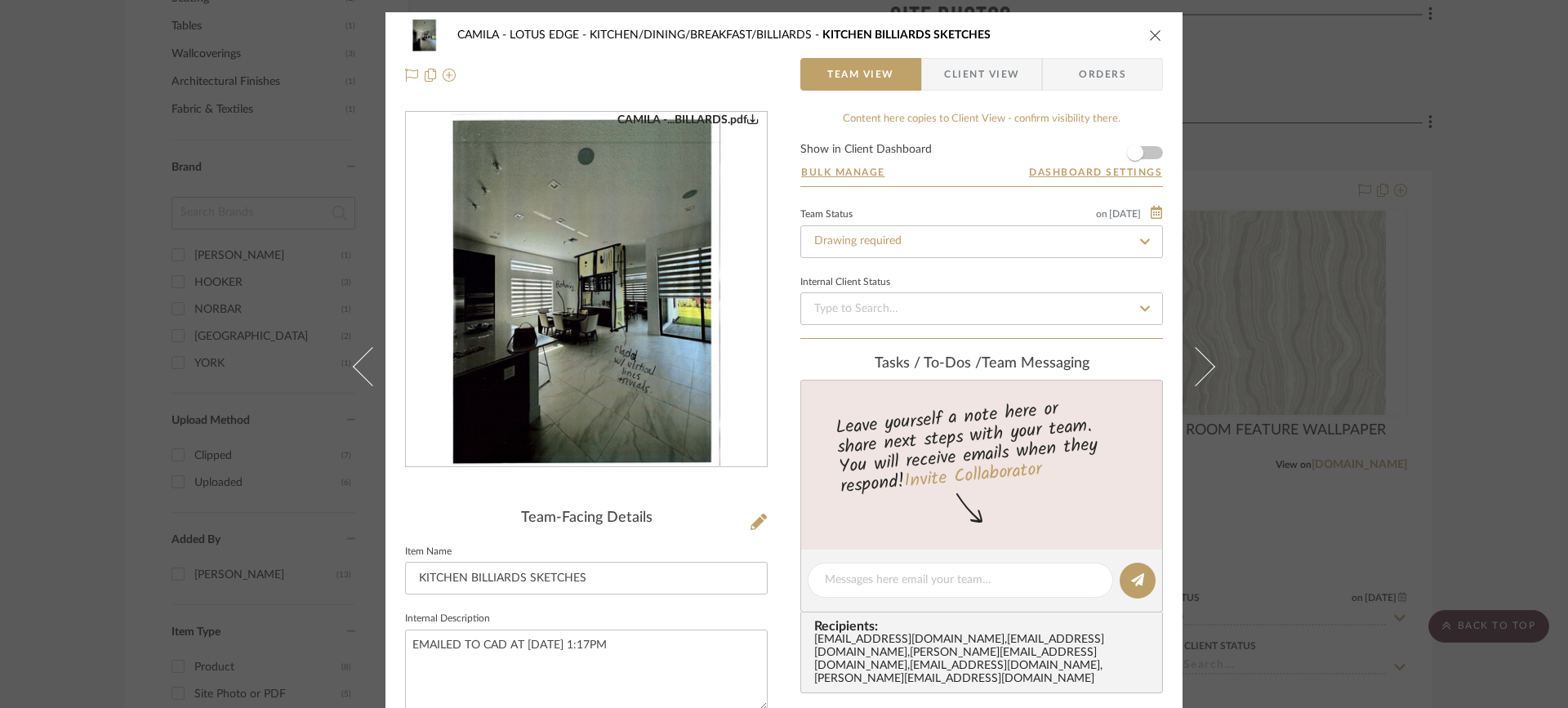
click at [365, 374] on icon at bounding box center [372, 365] width 39 height 39
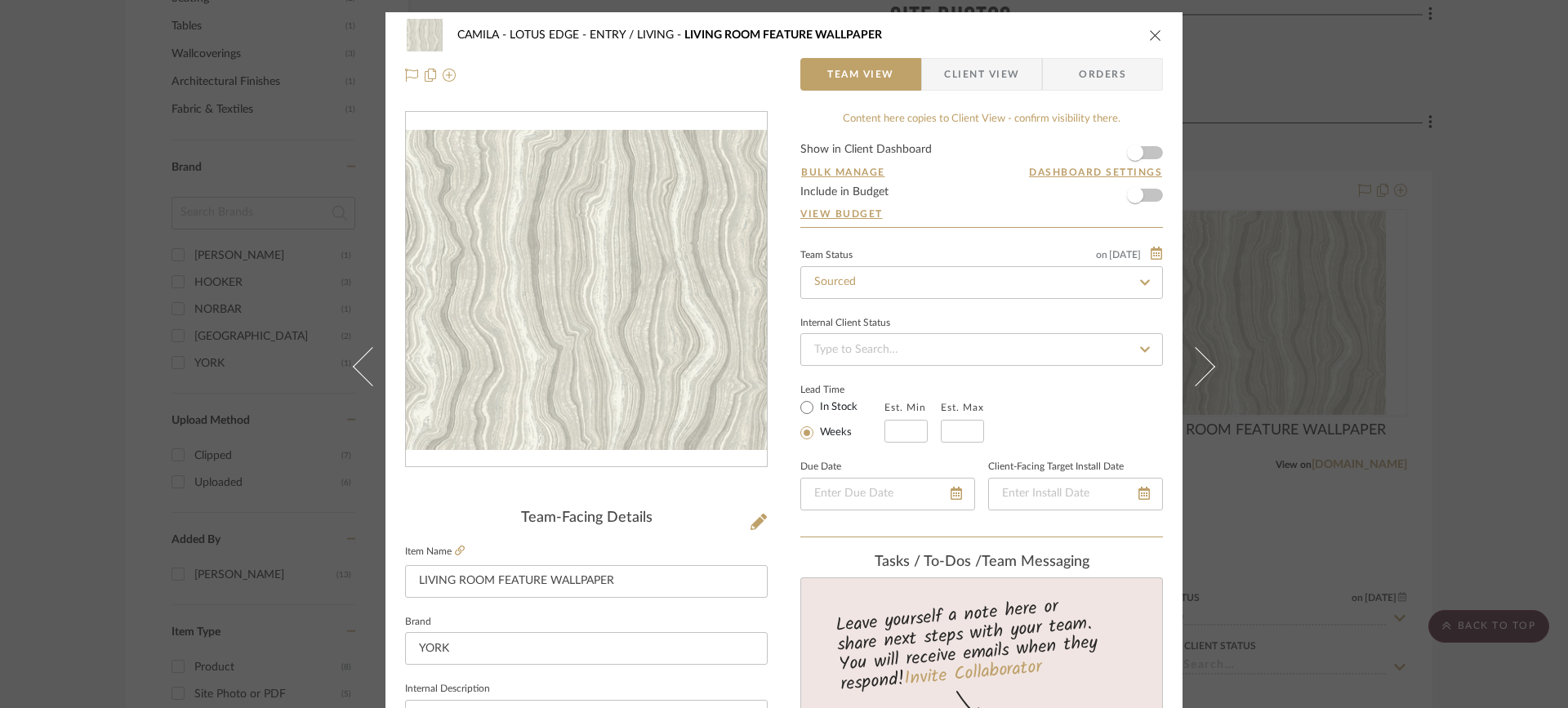
click at [365, 374] on icon at bounding box center [372, 365] width 39 height 39
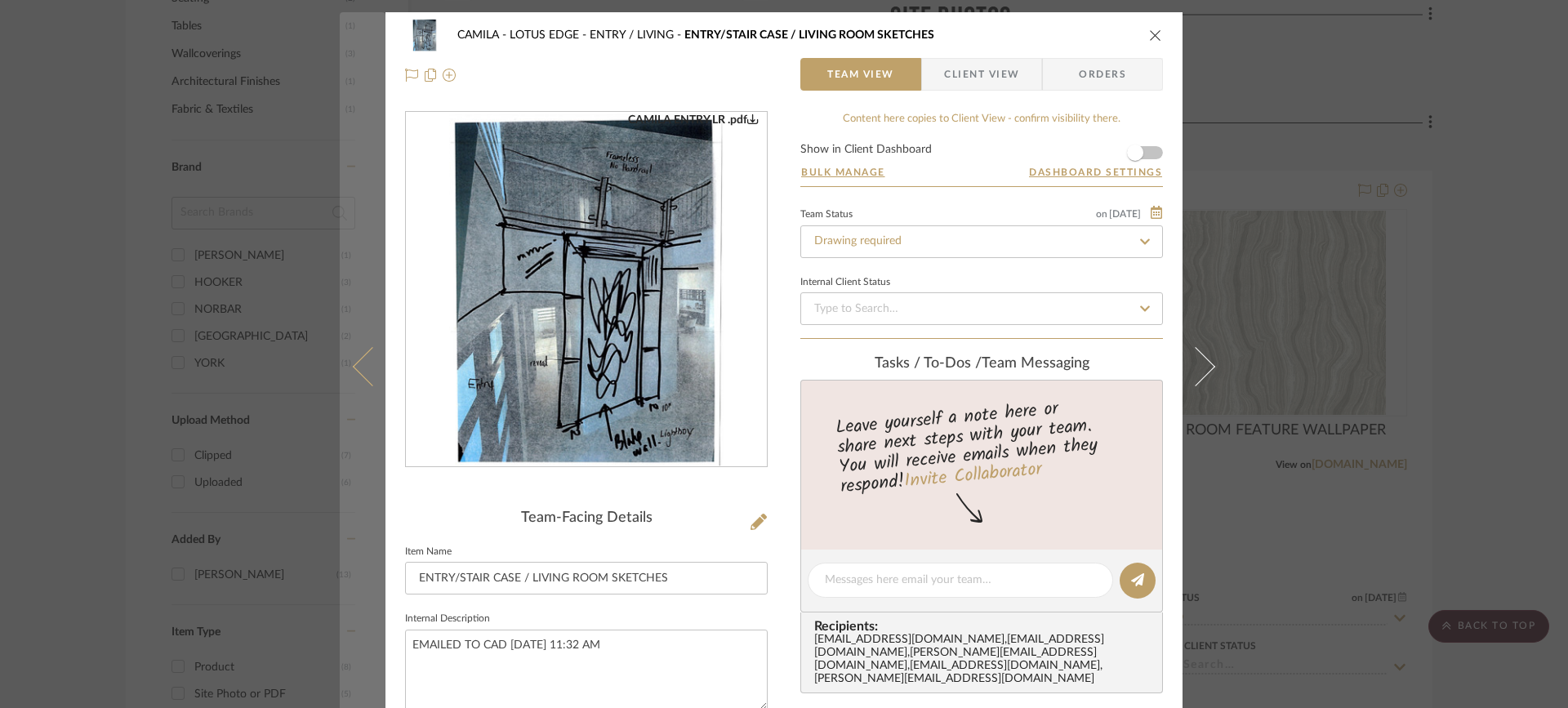
click at [354, 374] on icon at bounding box center [372, 365] width 39 height 39
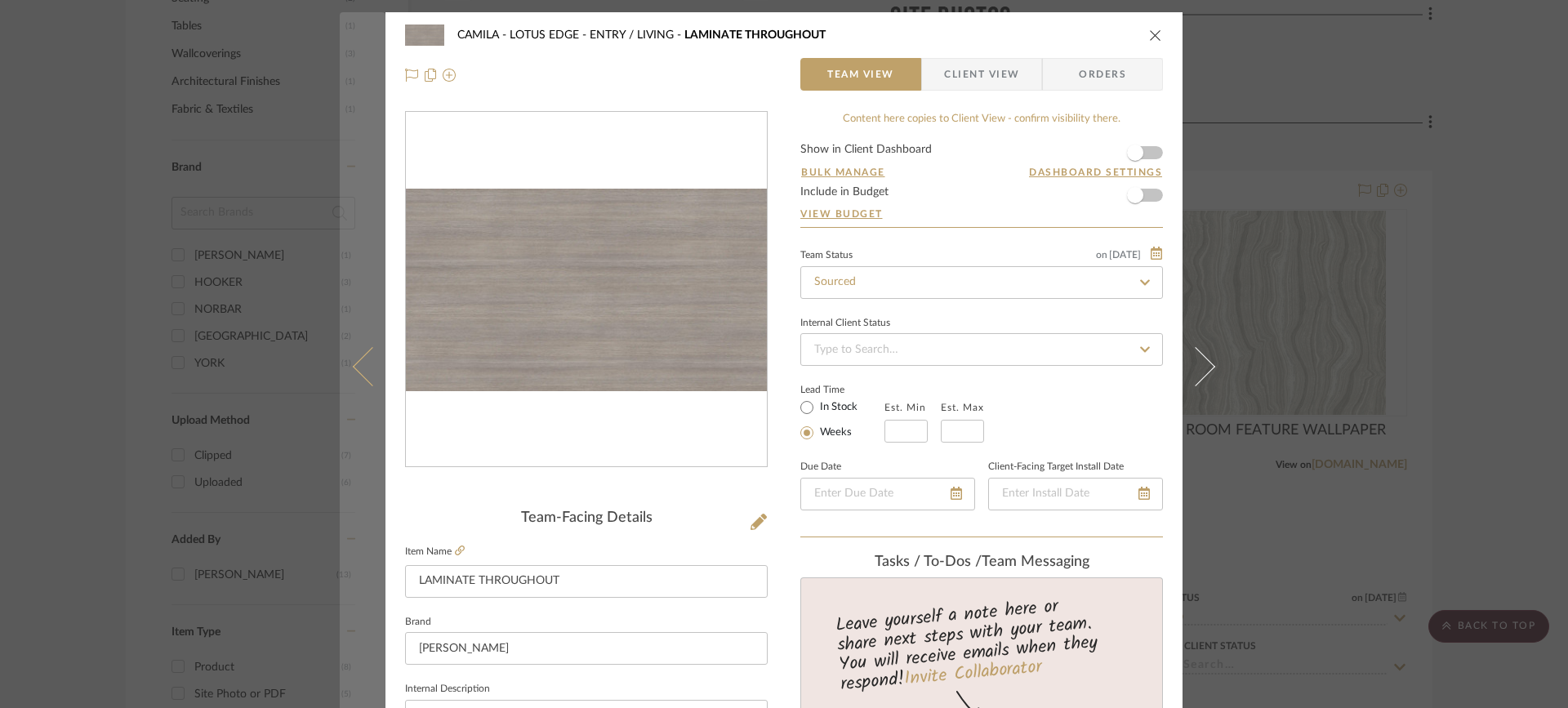
click at [358, 374] on icon at bounding box center [372, 365] width 39 height 39
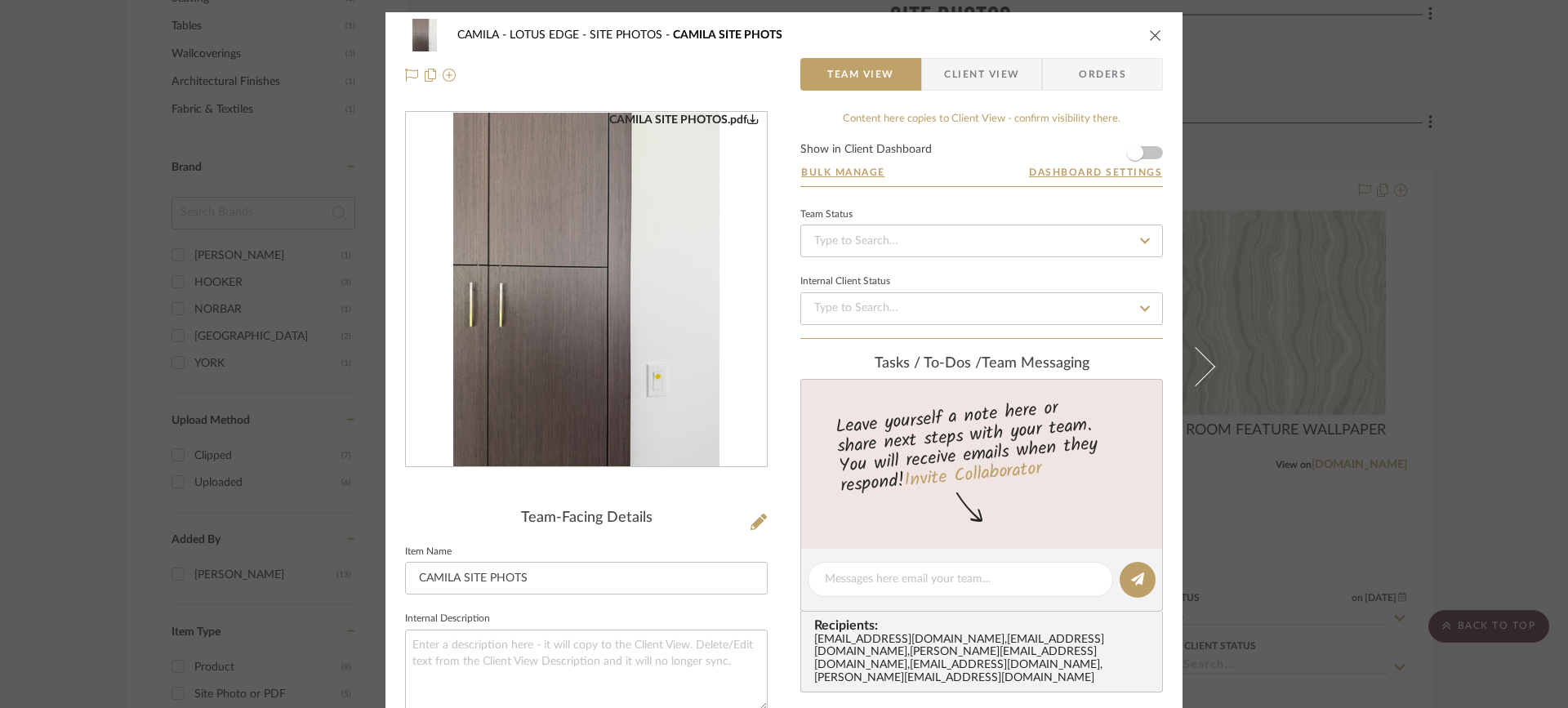
click at [358, 372] on mat-dialog-content "CAMILA - LOTUS EDGE SITE PHOTOS CAMILA SITE PHOTS Team View Client View Orders …" at bounding box center [784, 601] width 889 height 1178
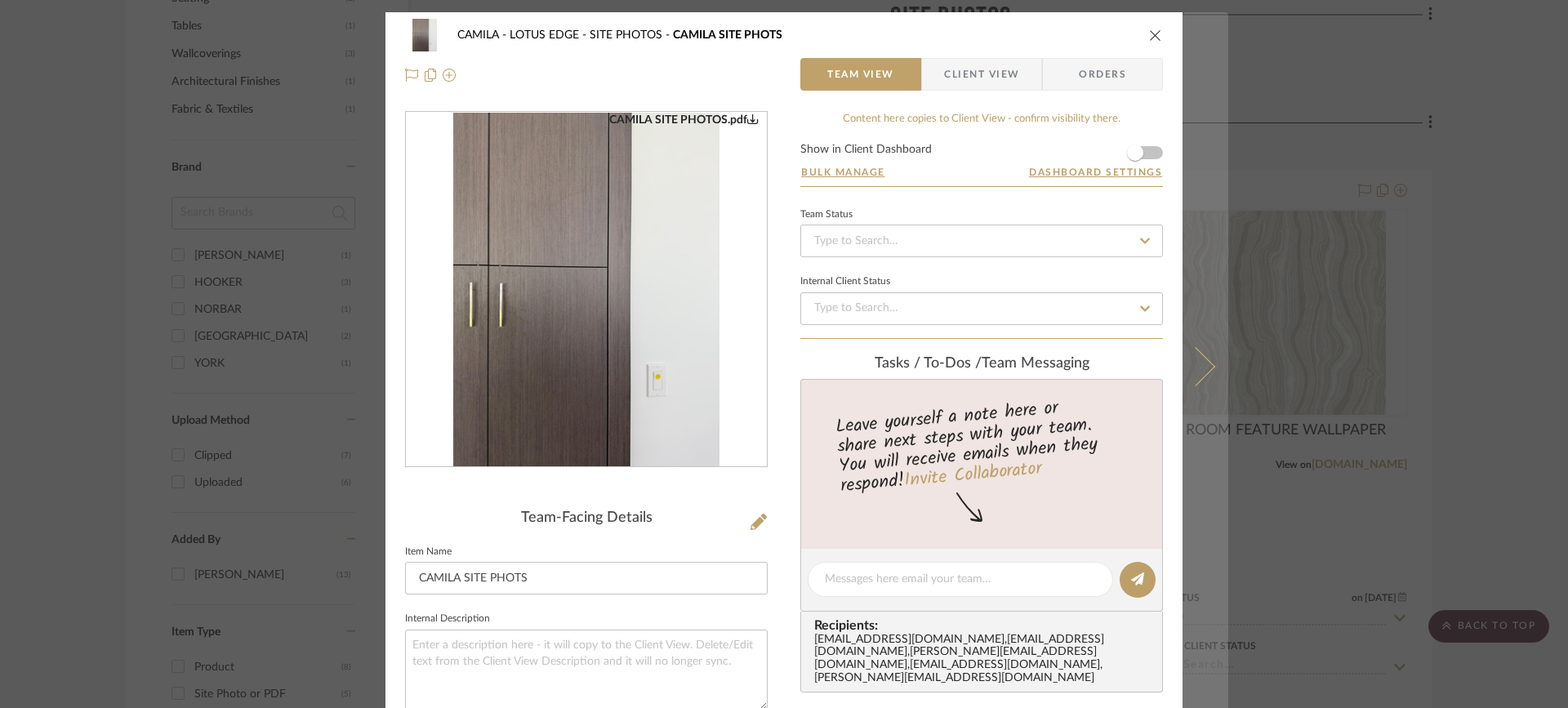
click at [1211, 367] on button at bounding box center [1205, 365] width 45 height 708
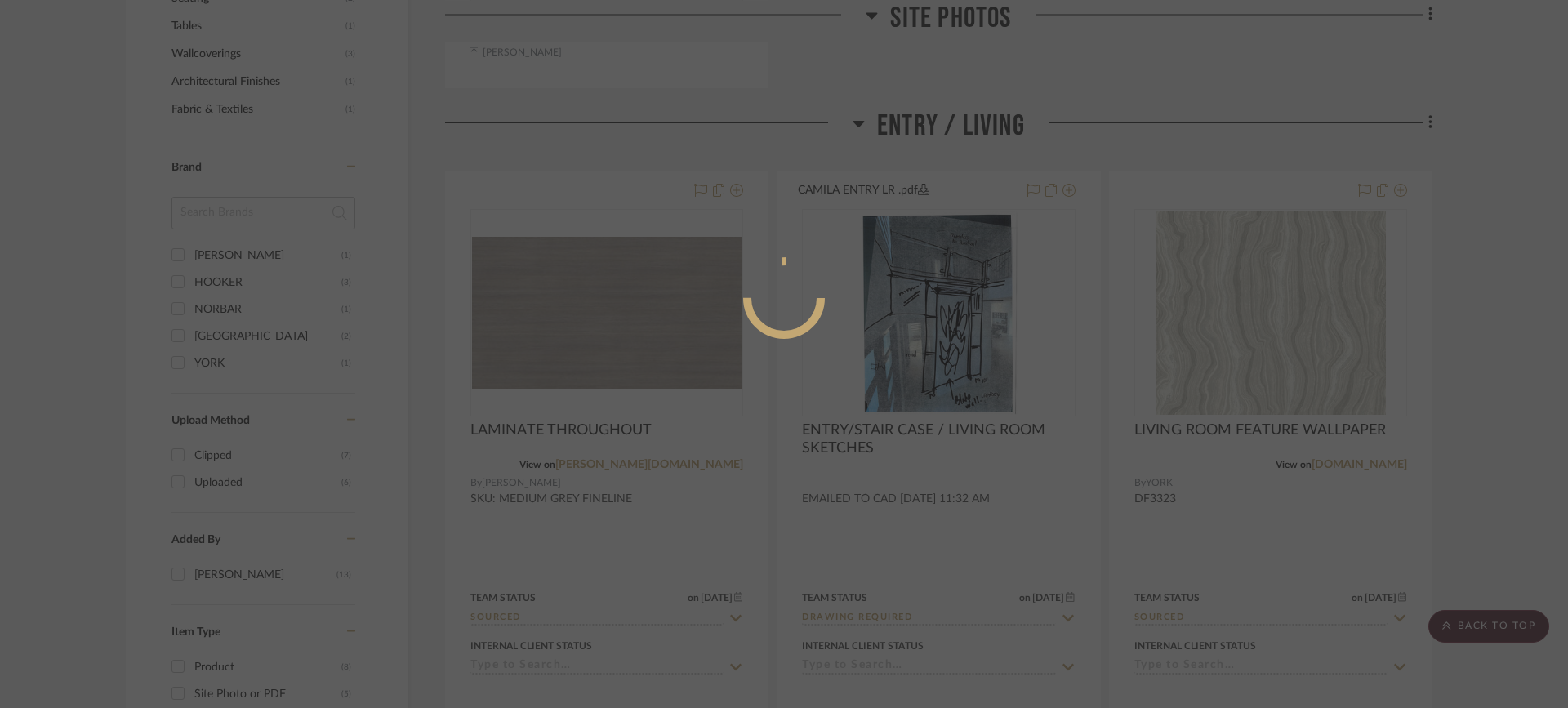
click at [1211, 367] on div at bounding box center [784, 354] width 1568 height 708
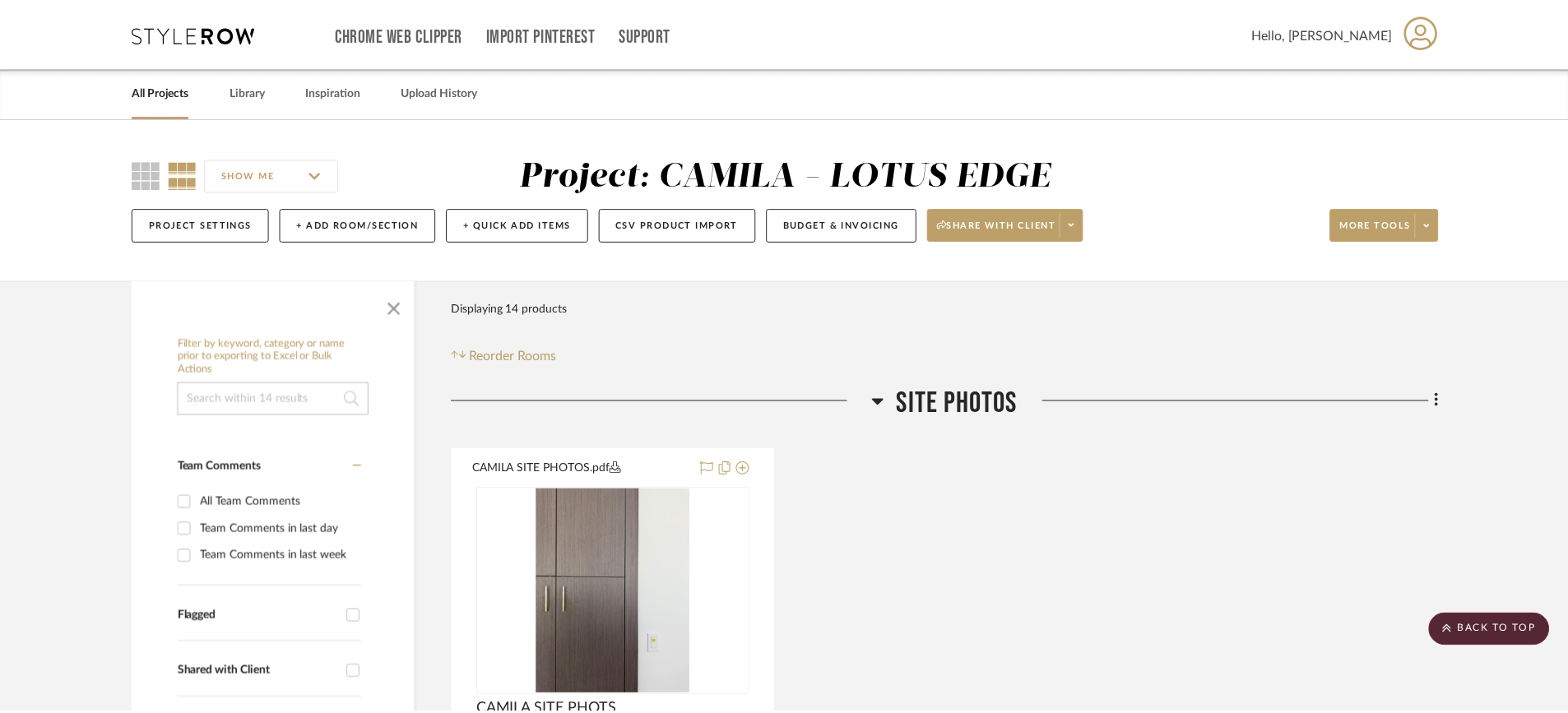
scroll to position [1081, 0]
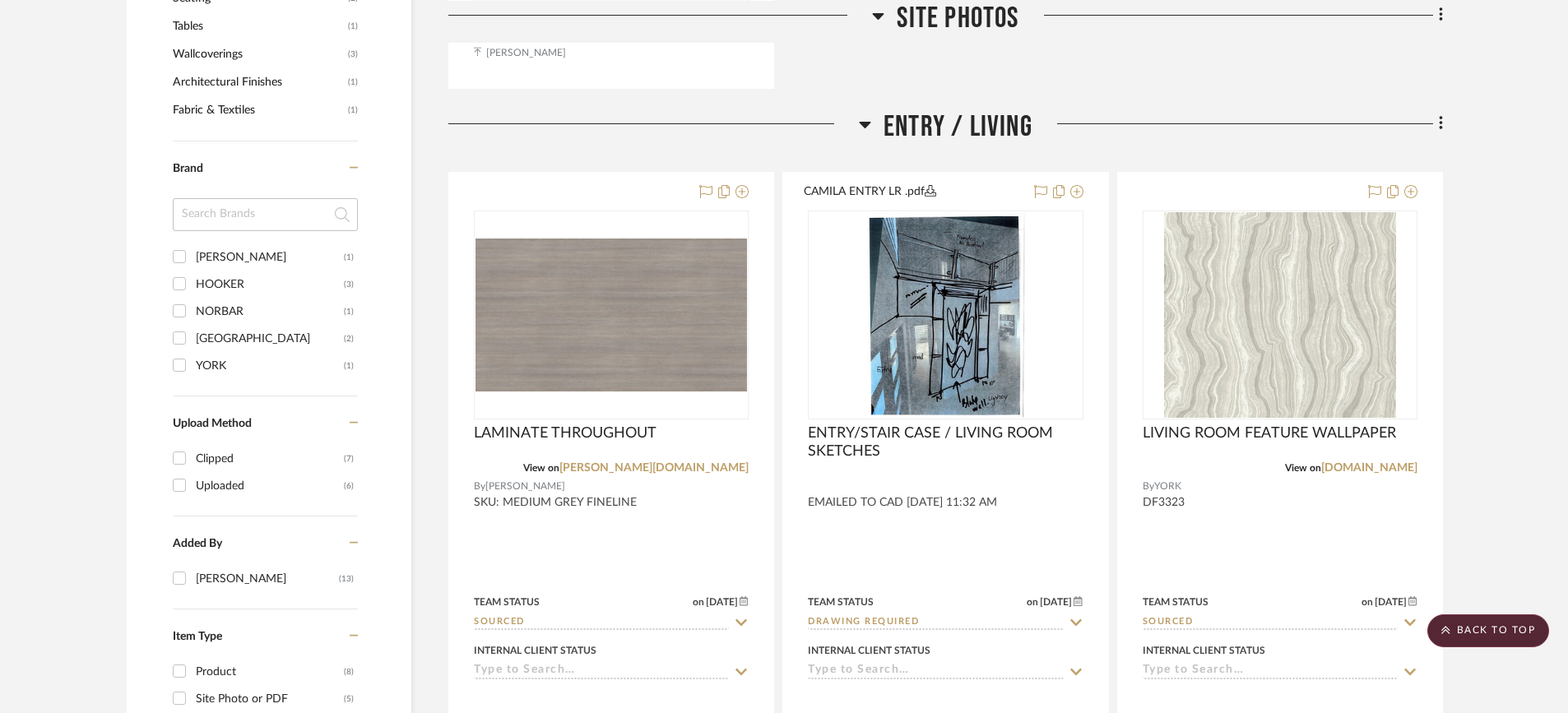
click at [1220, 370] on img "0" at bounding box center [1279, 315] width 231 height 206
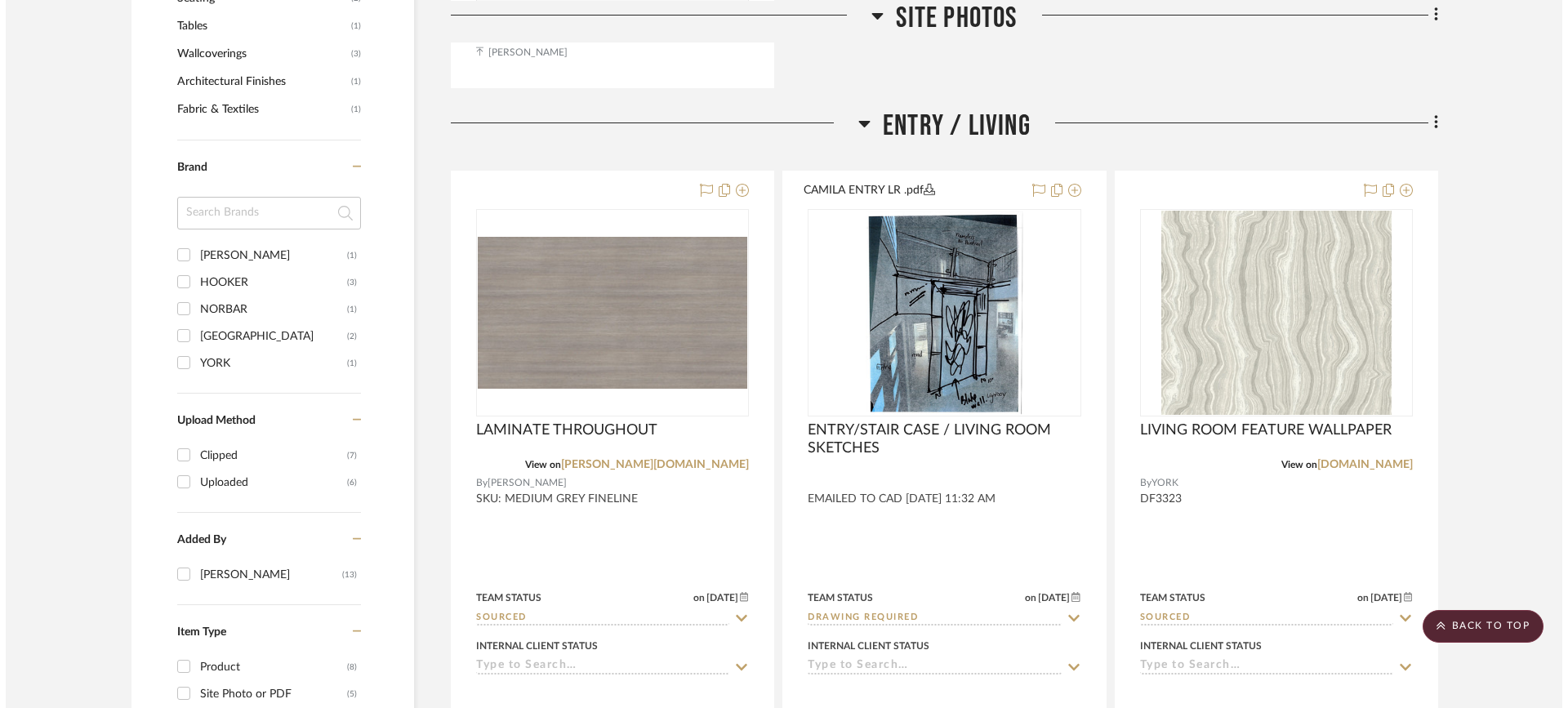
scroll to position [0, 0]
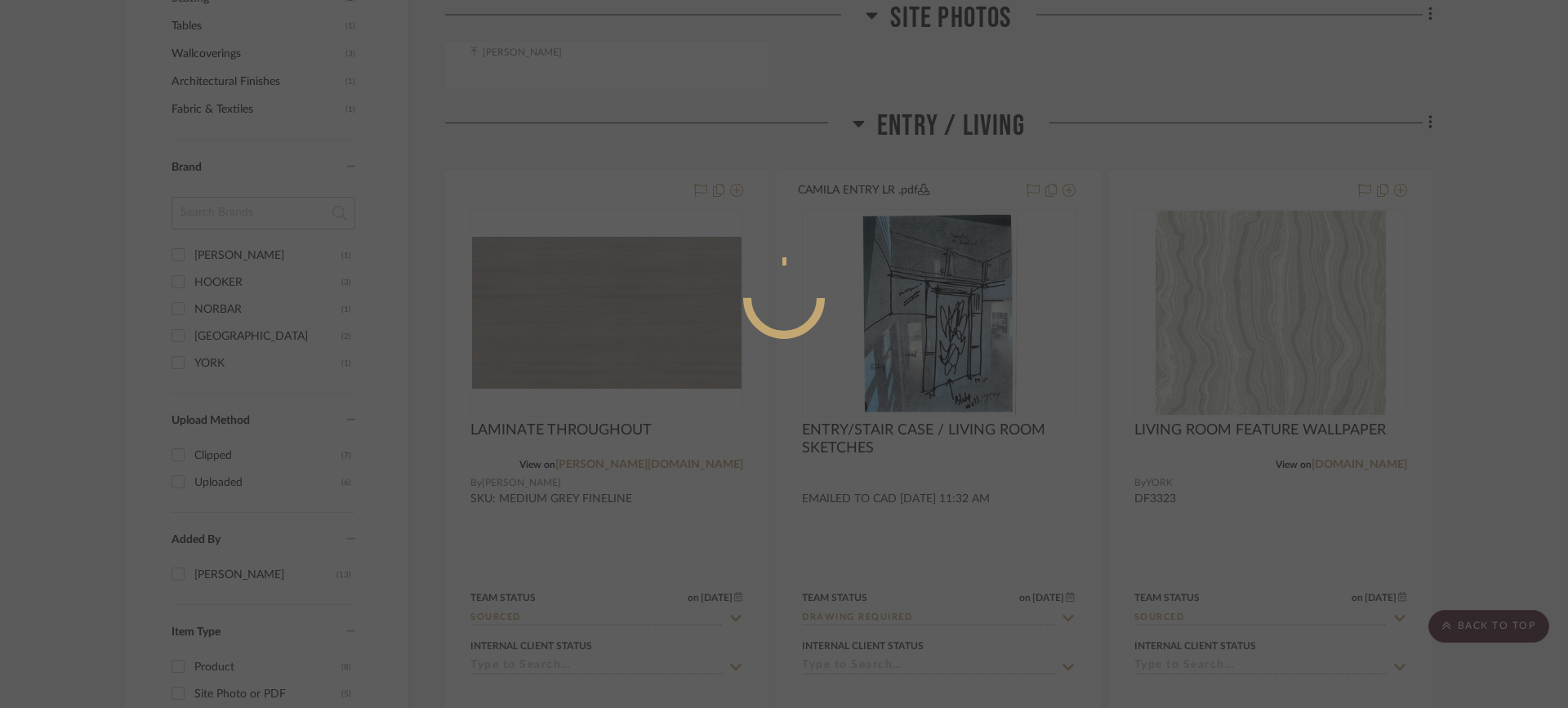
click at [1211, 367] on div at bounding box center [784, 354] width 1568 height 708
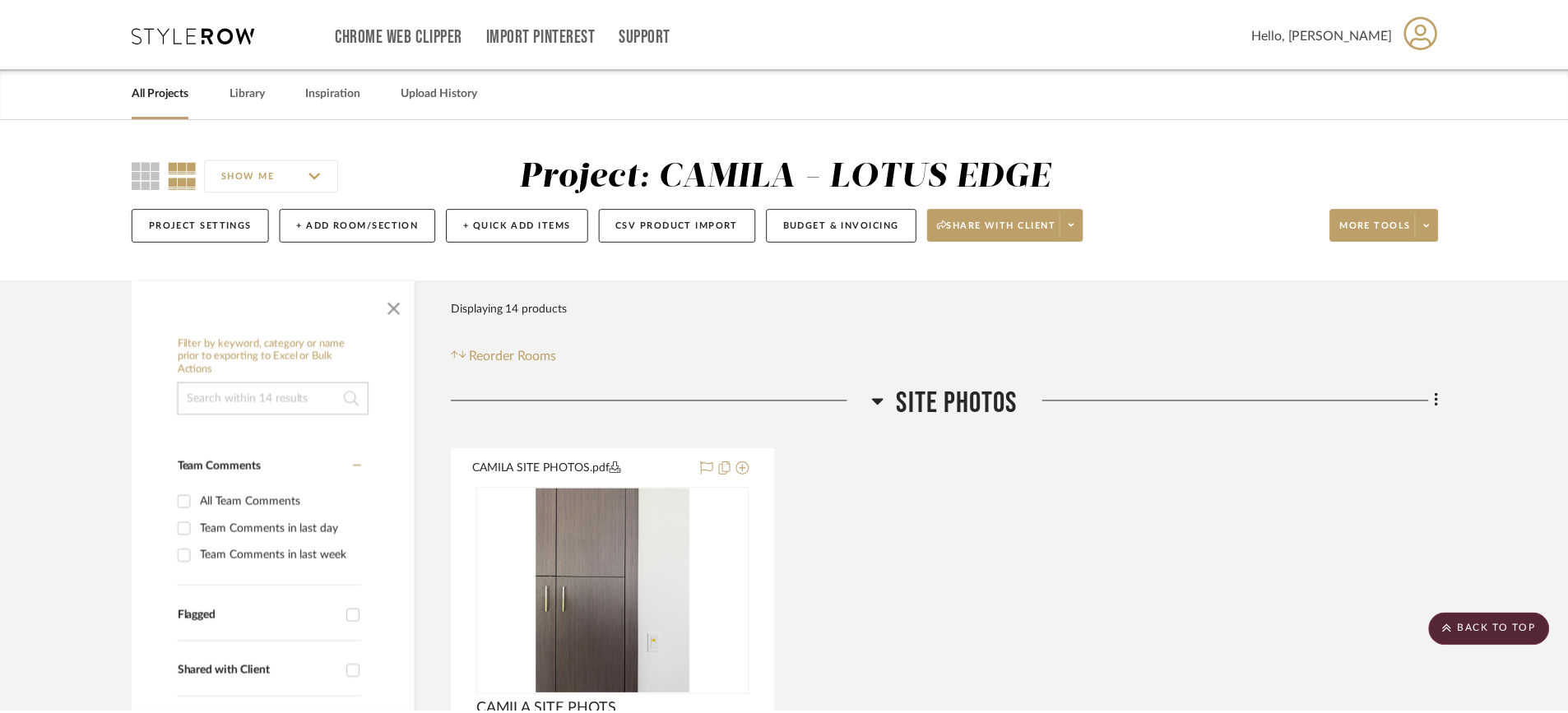
scroll to position [1081, 0]
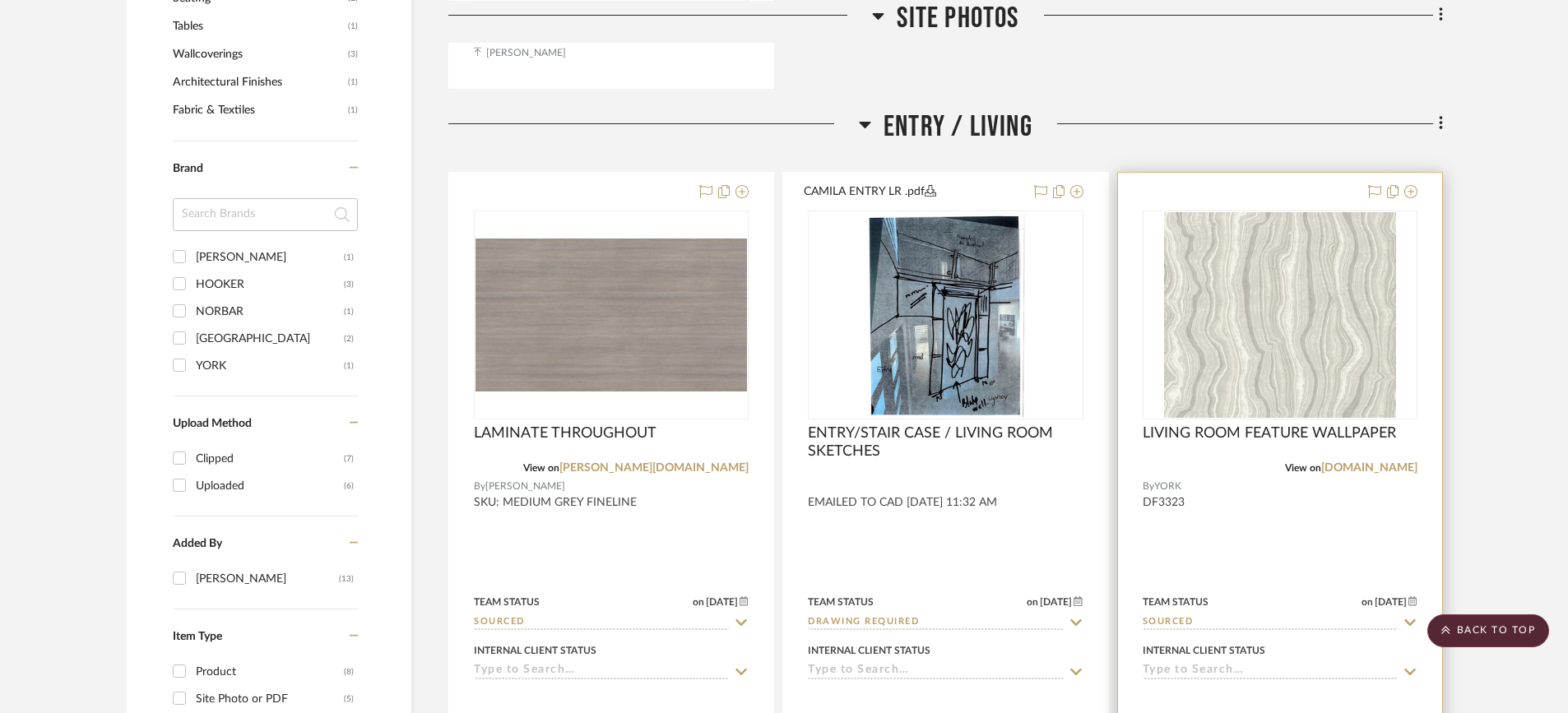
click at [1219, 370] on img "0" at bounding box center [1279, 315] width 231 height 206
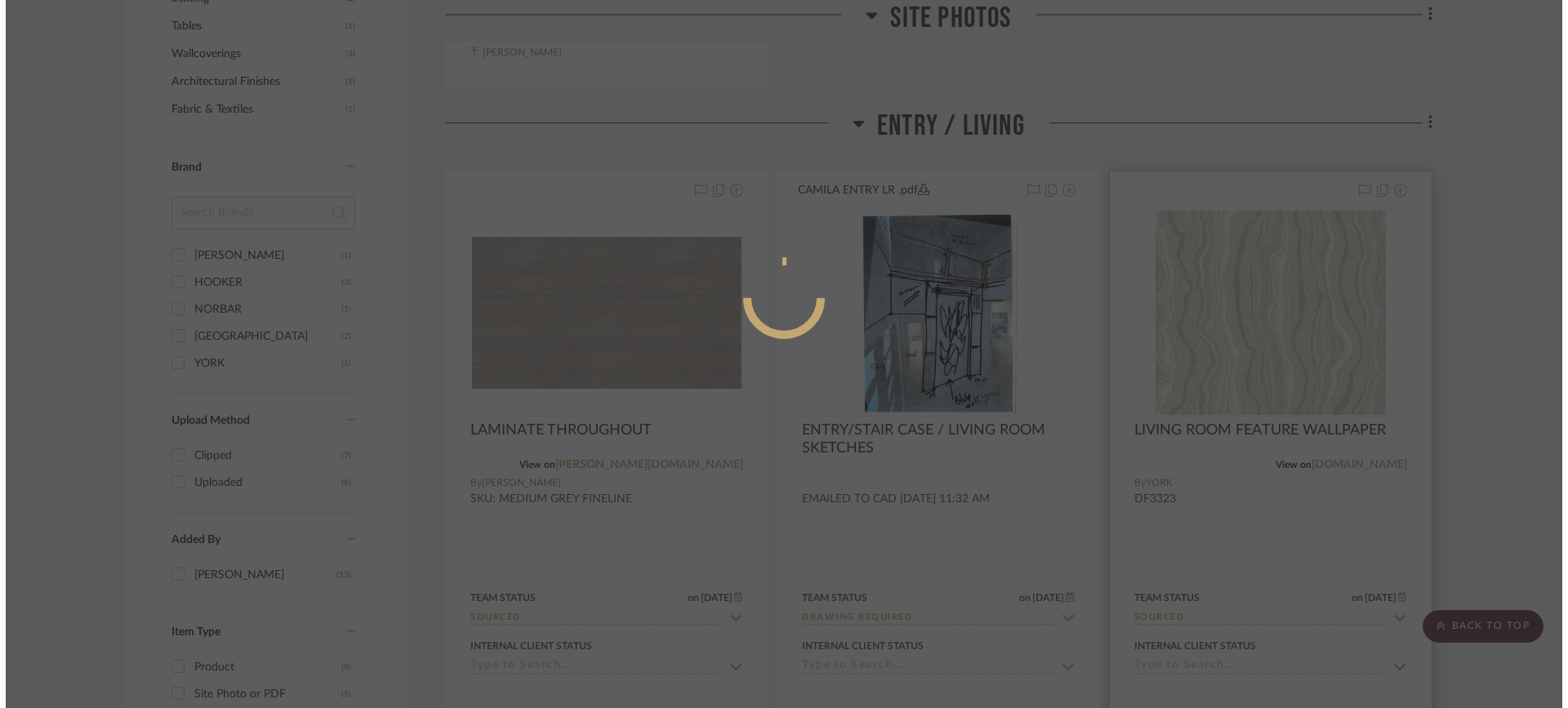
scroll to position [0, 0]
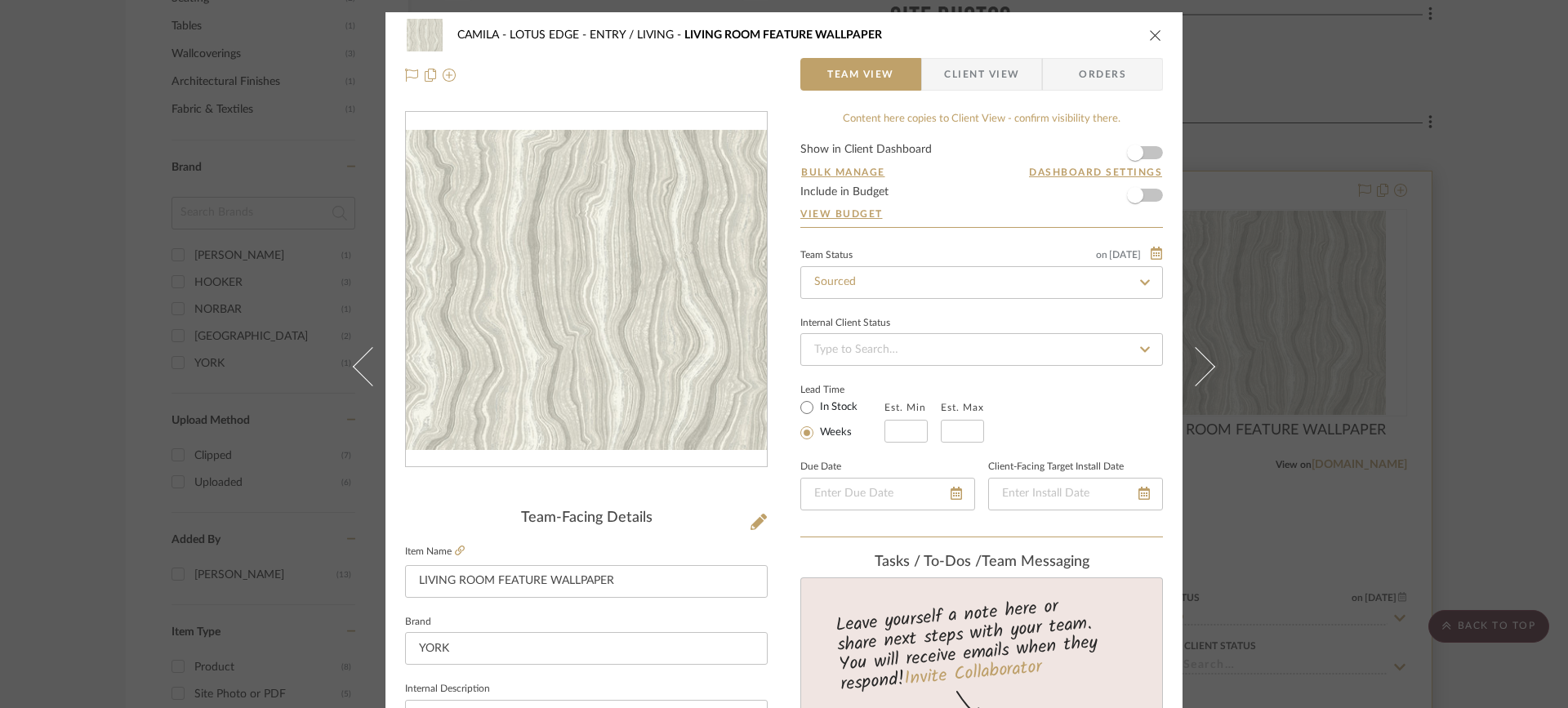
click at [1209, 367] on icon at bounding box center [1195, 365] width 39 height 39
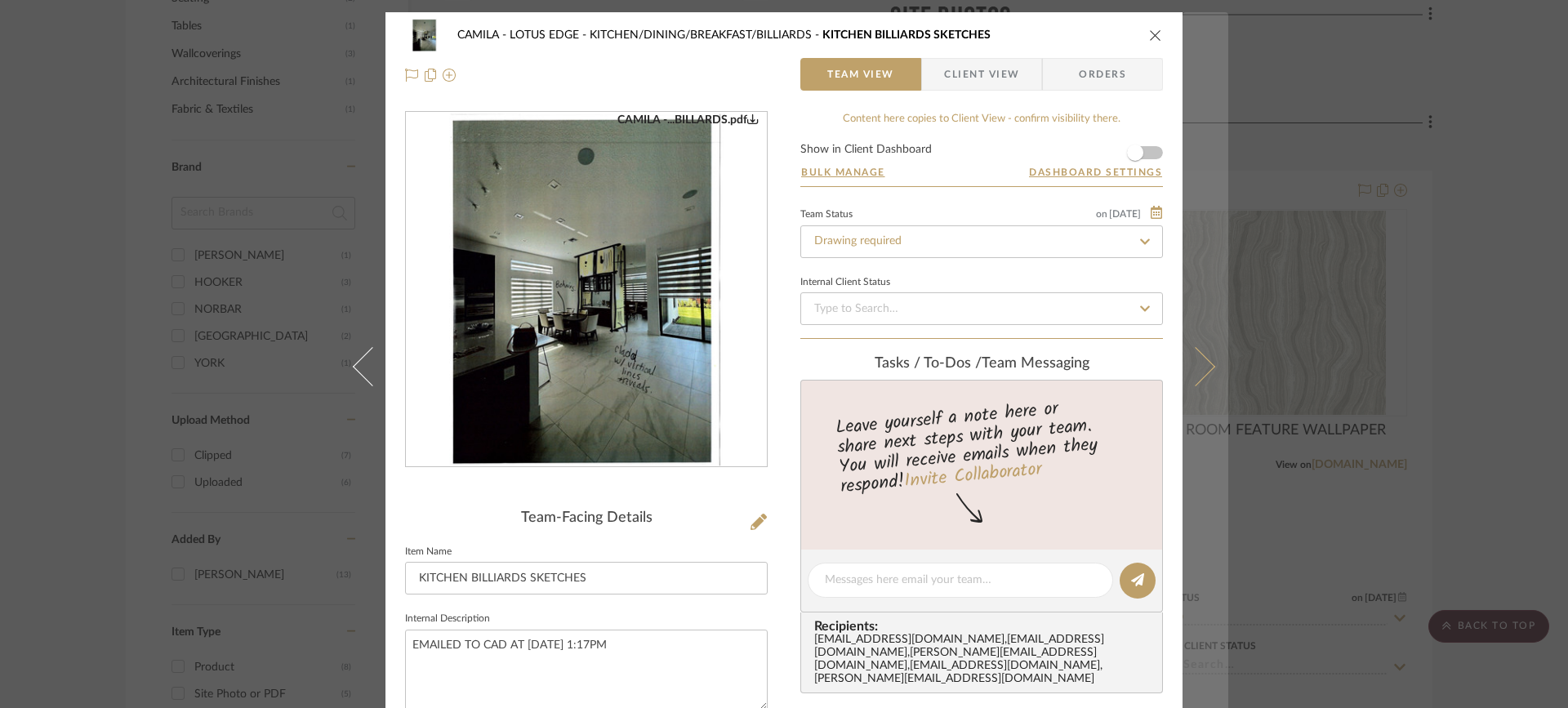
click at [1208, 367] on icon at bounding box center [1195, 365] width 39 height 39
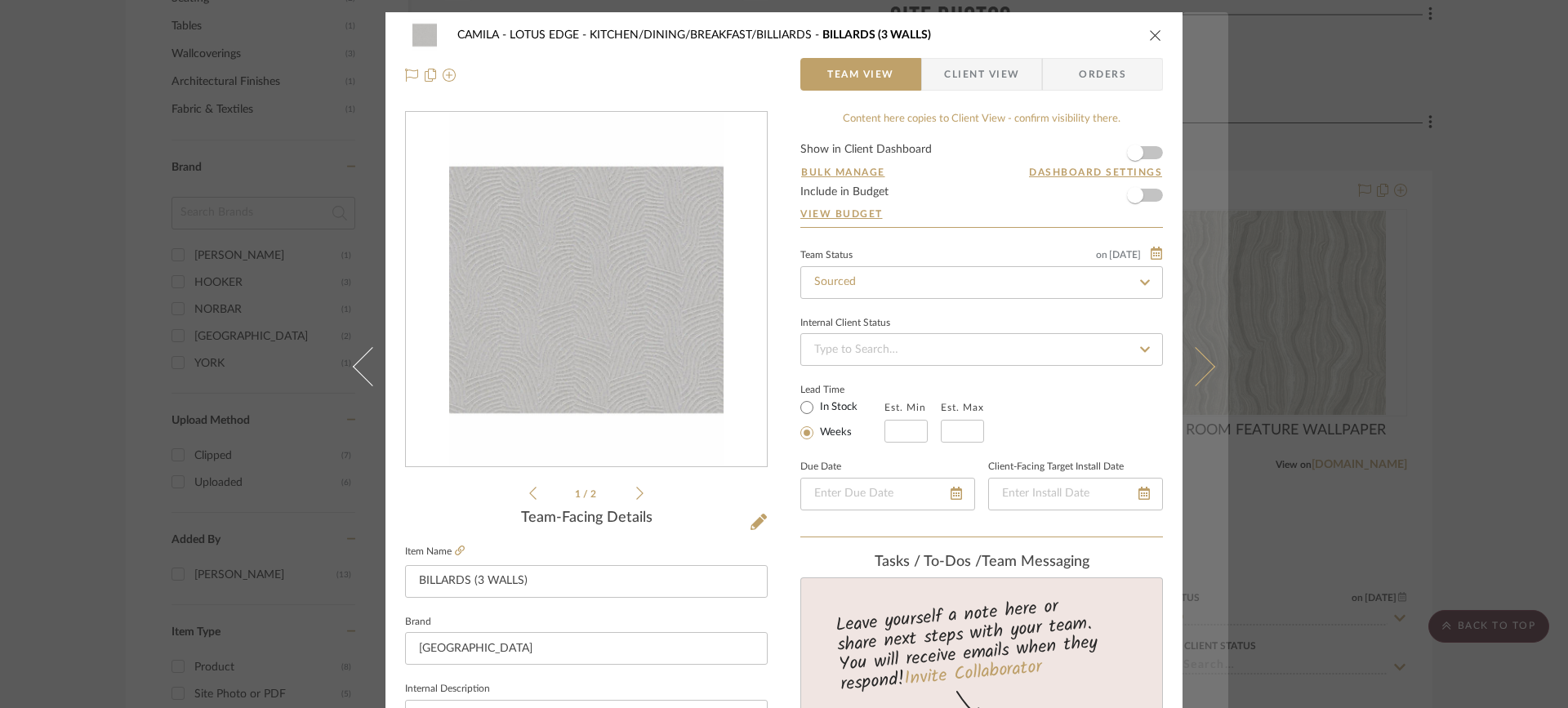
click at [1199, 368] on icon at bounding box center [1195, 365] width 39 height 39
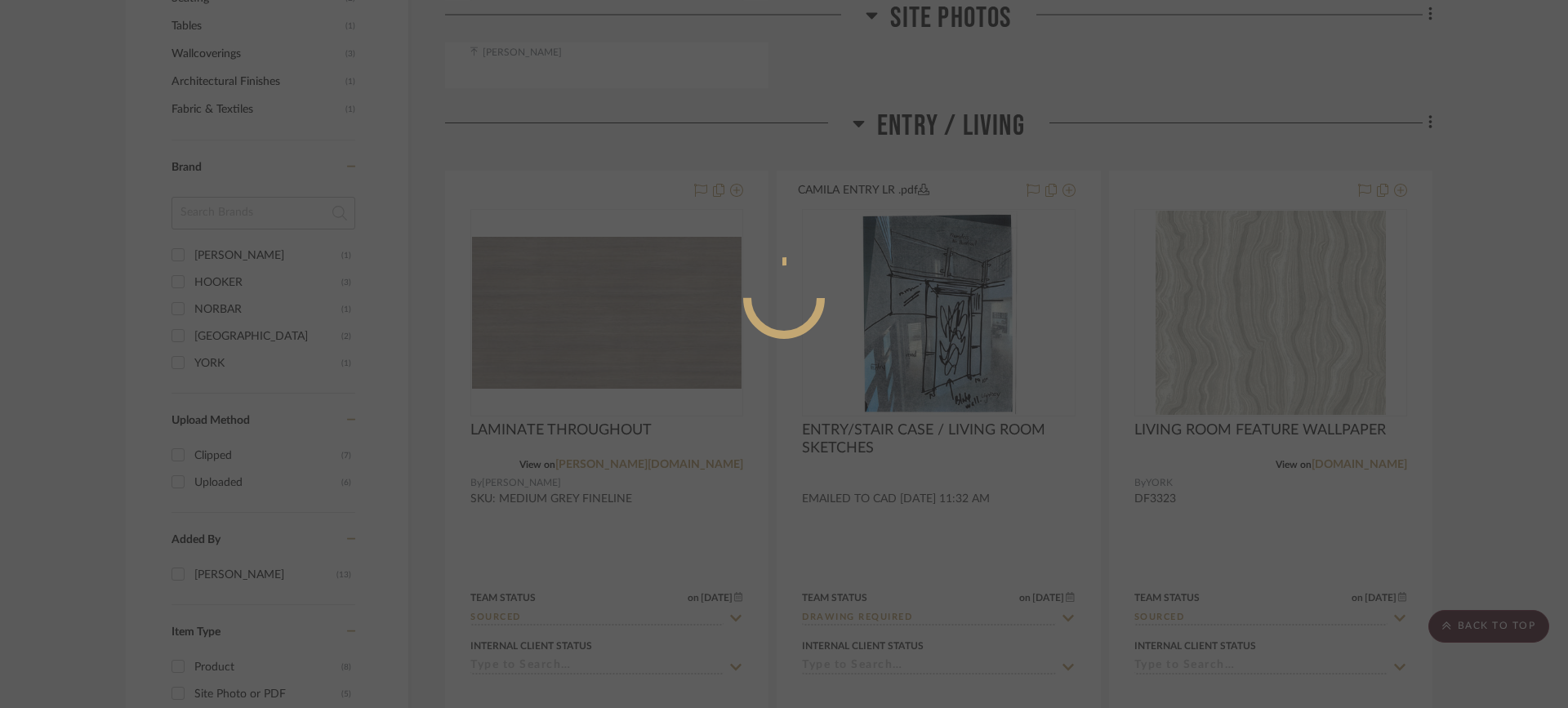
click at [1199, 368] on div at bounding box center [784, 354] width 1568 height 708
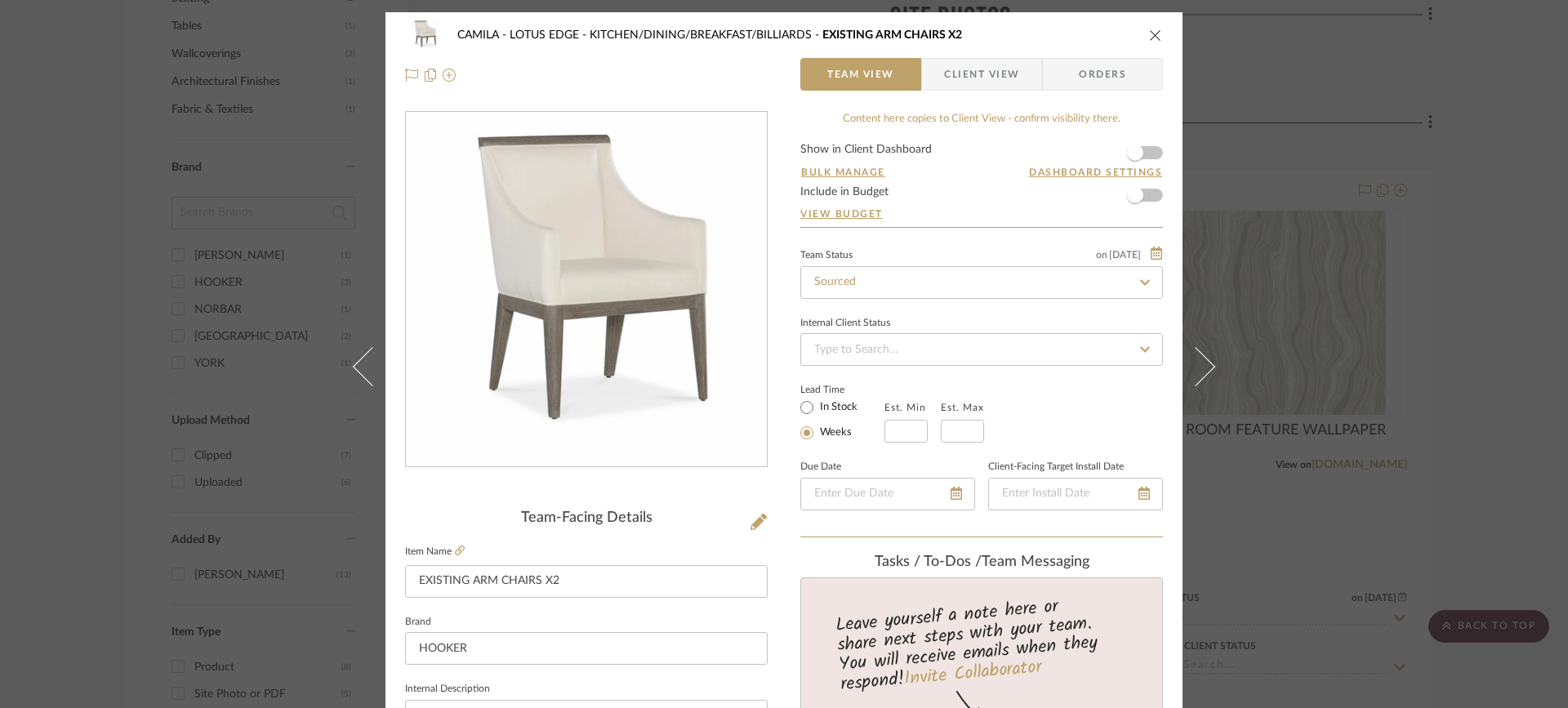
click at [1199, 368] on icon at bounding box center [1195, 365] width 39 height 39
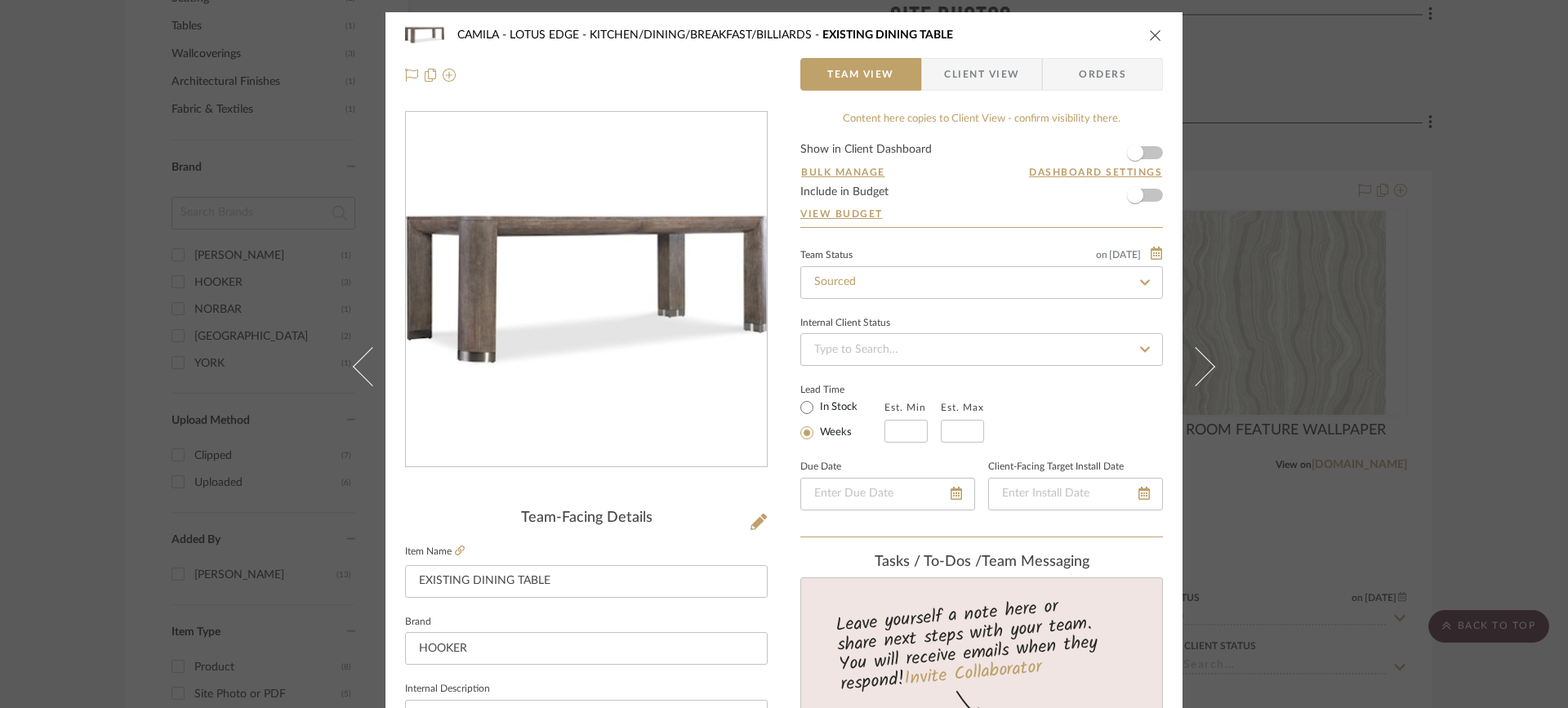
click at [1199, 368] on icon at bounding box center [1195, 365] width 39 height 39
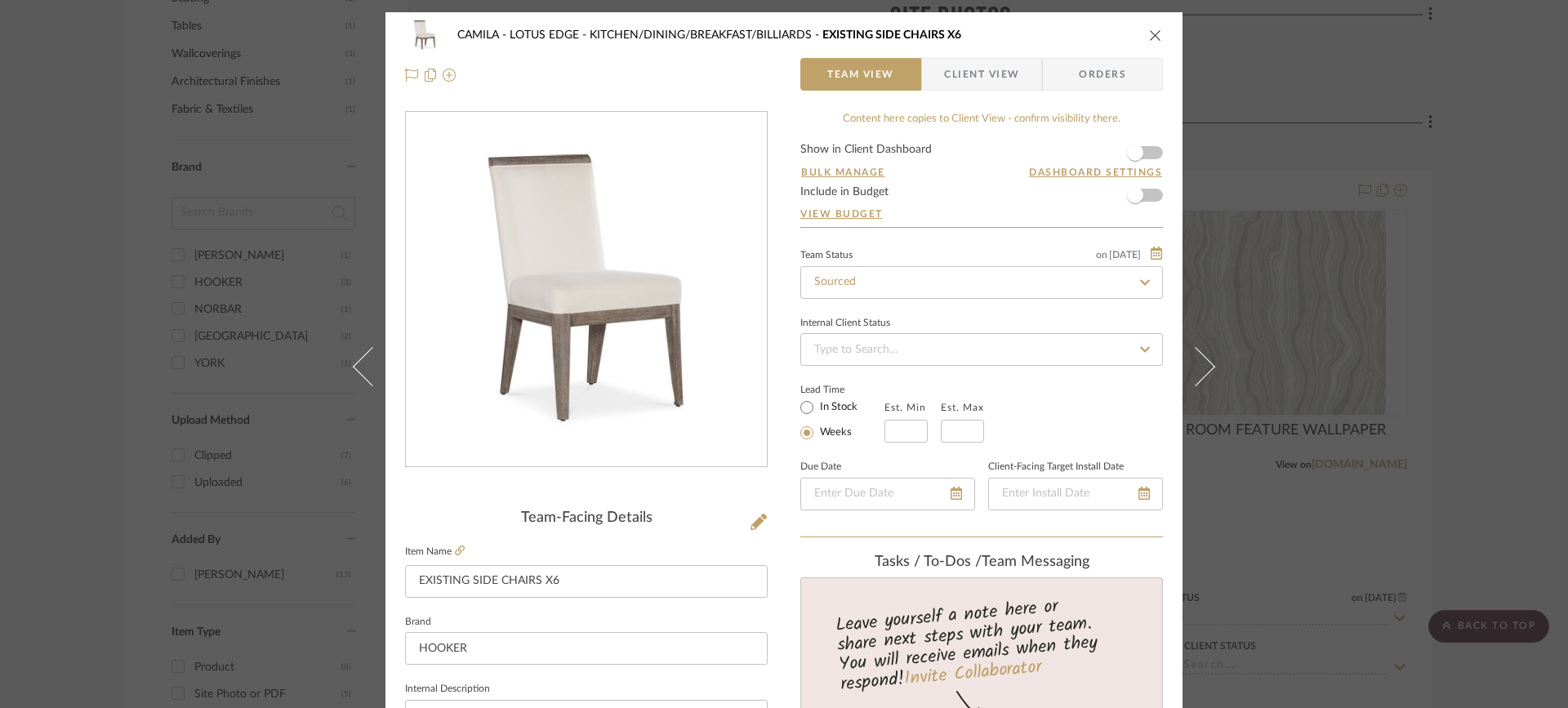
click at [1199, 368] on icon at bounding box center [1195, 365] width 39 height 39
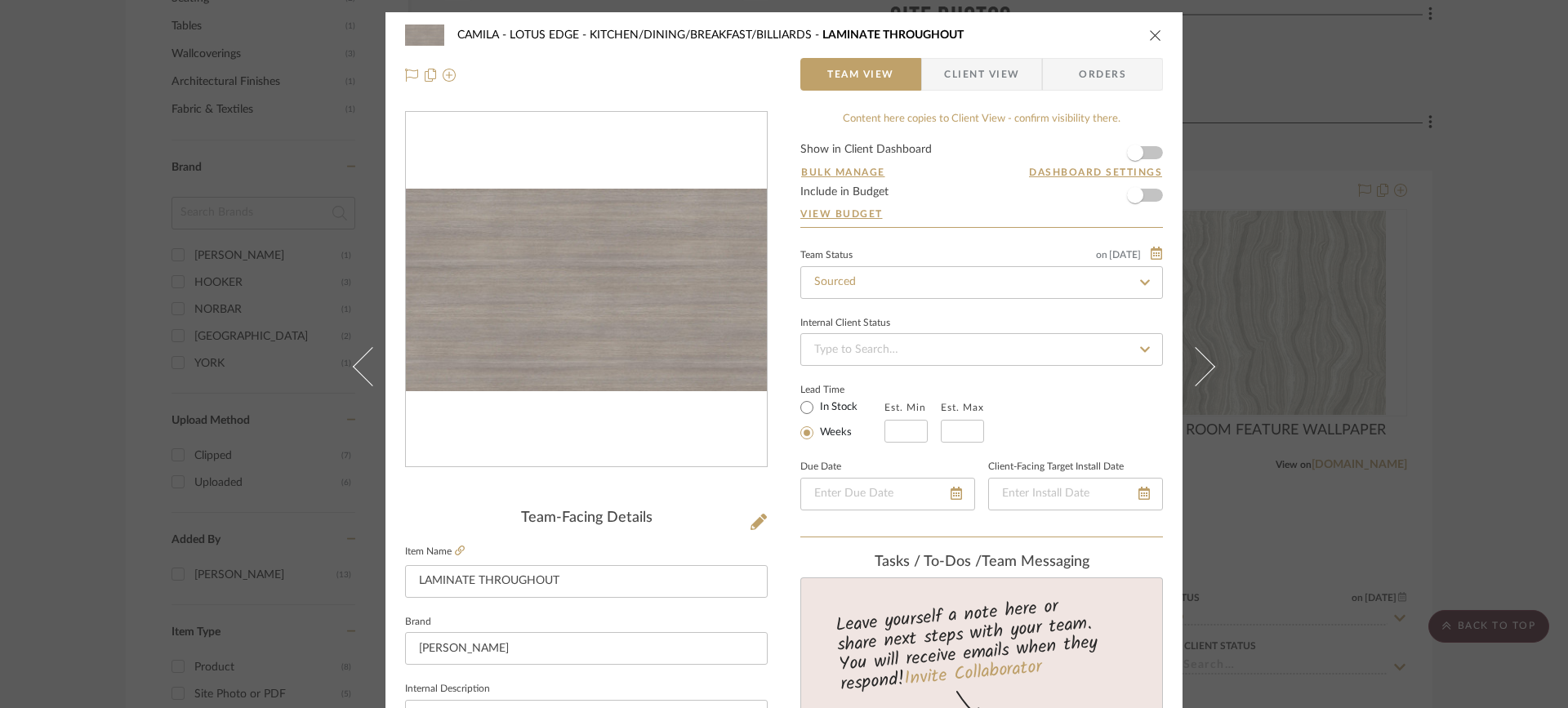
click at [1199, 368] on icon at bounding box center [1195, 365] width 39 height 39
